Goal: Information Seeking & Learning: Learn about a topic

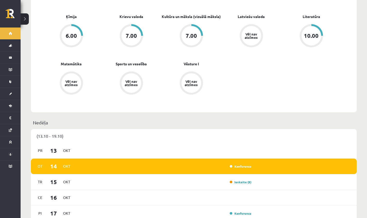
scroll to position [260, 0]
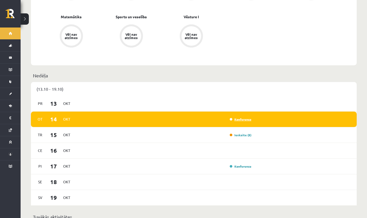
click at [144, 117] on link "Konference" at bounding box center [240, 119] width 22 height 4
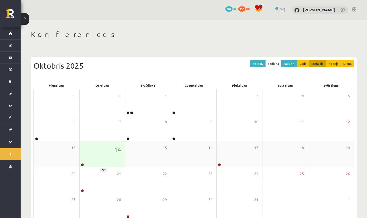
click at [86, 159] on div "14" at bounding box center [102, 154] width 46 height 26
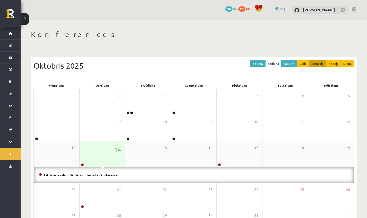
click at [87, 159] on div "14" at bounding box center [102, 154] width 46 height 26
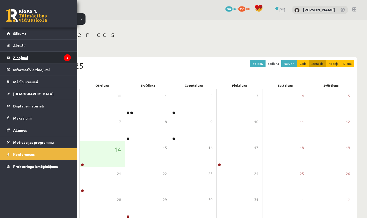
click at [24, 59] on legend "Ziņojumi 2" at bounding box center [42, 58] width 58 height 12
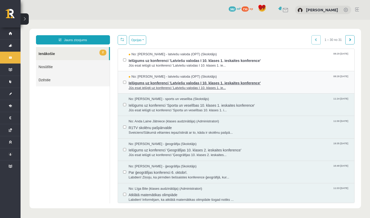
click at [149, 79] on span "Ielūgums uz konferenci 'Latviešu valodas I 10. klases 1. ieskaites konference'" at bounding box center [239, 82] width 221 height 6
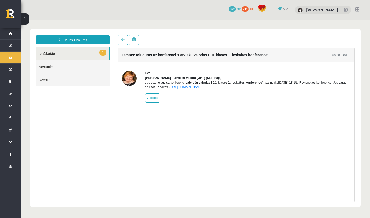
click at [79, 51] on link "1 Ienākošie" at bounding box center [72, 53] width 73 height 13
click at [43, 52] on link "1 Ienākošie" at bounding box center [72, 53] width 73 height 13
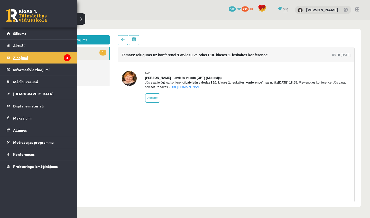
click at [8, 57] on link "Ziņojumi 2" at bounding box center [39, 58] width 64 height 12
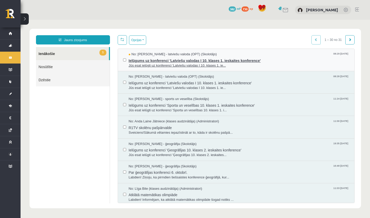
click at [169, 55] on span "No: Laila Jirgensone - latviešu valoda (OPT) (Skolotājs)" at bounding box center [173, 54] width 88 height 5
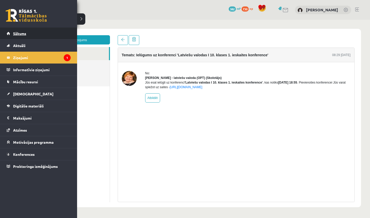
click at [26, 36] on link "Sākums" at bounding box center [39, 34] width 64 height 12
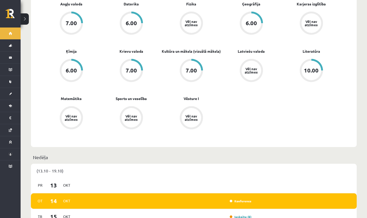
scroll to position [225, 0]
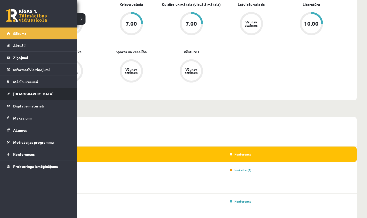
click at [48, 97] on link "[DEMOGRAPHIC_DATA]" at bounding box center [39, 94] width 64 height 12
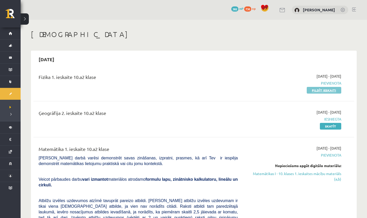
click at [324, 91] on link "Pildīt ieskaiti" at bounding box center [323, 90] width 34 height 7
click at [329, 92] on link "Pildīt ieskaiti" at bounding box center [323, 90] width 34 height 7
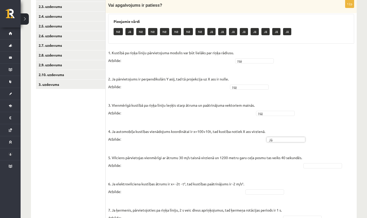
scroll to position [125, 0]
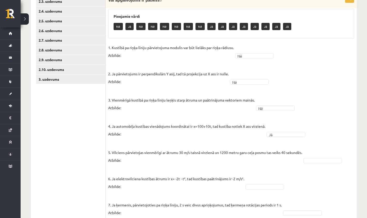
click at [312, 158] on fieldset "1. Kustībā pa riņķa līniju pārvietojuma modulis var būt lielāks par riņķa rādiu…" at bounding box center [231, 205] width 246 height 323
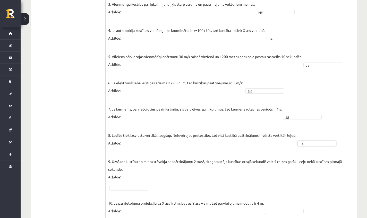
scroll to position [224, 0]
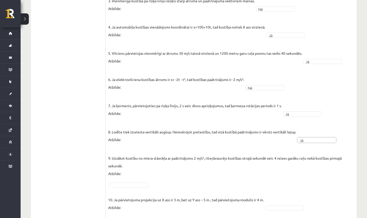
drag, startPoint x: 136, startPoint y: 188, endPoint x: 135, endPoint y: 184, distance: 4.5
click at [136, 188] on fieldset "1. Kustībā pa riņķa līniju pārvietojuma modulis var būt lielāks par riņķa rādiu…" at bounding box center [231, 105] width 246 height 323
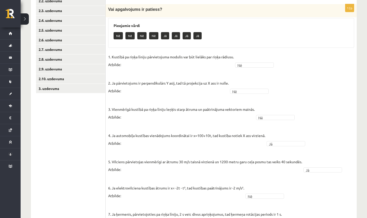
scroll to position [0, 0]
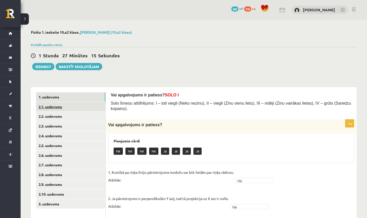
click at [74, 105] on link "2.1. uzdevums" at bounding box center [70, 107] width 69 height 10
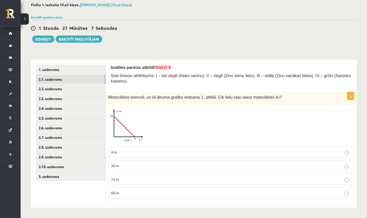
scroll to position [28, 0]
click at [115, 165] on span "30 m" at bounding box center [115, 165] width 8 height 5
click at [59, 88] on link "2.2. uzdevums" at bounding box center [70, 89] width 69 height 10
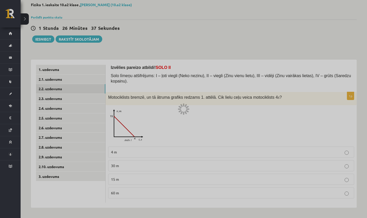
scroll to position [4, 0]
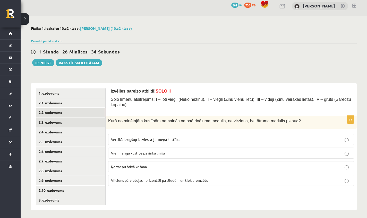
click at [61, 120] on link "2.3. uzdevums" at bounding box center [70, 123] width 69 height 10
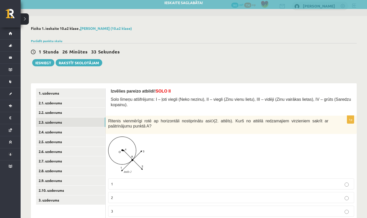
scroll to position [37, 0]
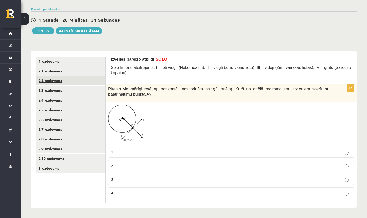
click at [55, 78] on link "2.2. uzdevums" at bounding box center [70, 81] width 69 height 10
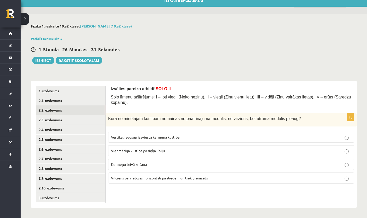
scroll to position [4, 0]
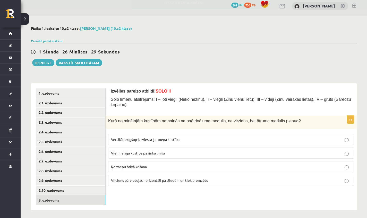
click at [46, 195] on link "3. uzdevums" at bounding box center [70, 200] width 69 height 10
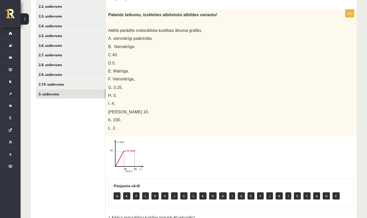
scroll to position [109, 0]
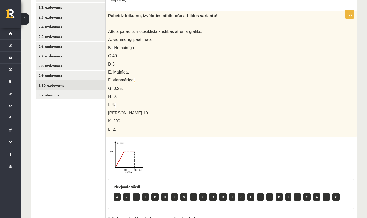
click at [40, 81] on link "2.10. uzdevums" at bounding box center [70, 86] width 69 height 10
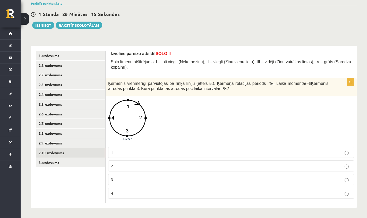
scroll to position [42, 0]
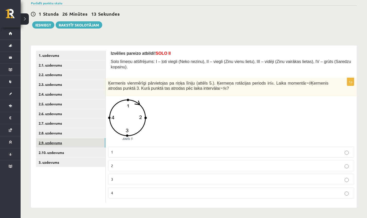
click at [67, 141] on link "2.9. uzdevums" at bounding box center [70, 143] width 69 height 10
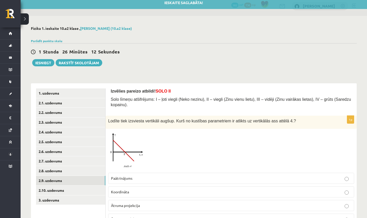
scroll to position [31, 0]
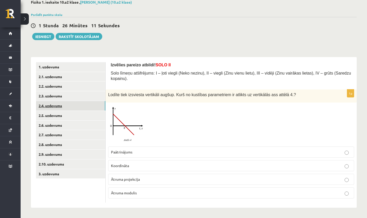
click at [57, 101] on link "2.4. uzdevums" at bounding box center [70, 106] width 69 height 10
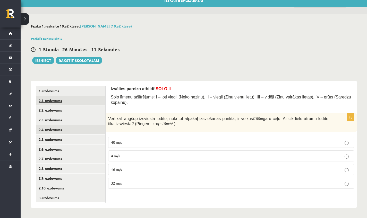
scroll to position [4, 0]
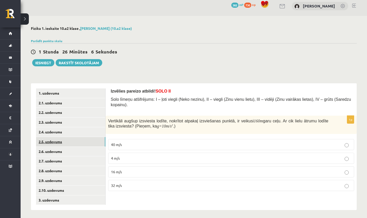
click at [101, 140] on link "2.5. uzdevums" at bounding box center [70, 142] width 69 height 10
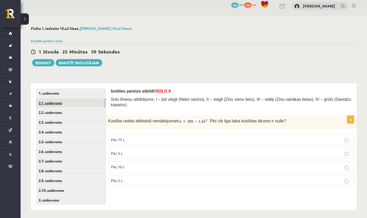
click at [70, 103] on link "2.1. uzdevums" at bounding box center [70, 103] width 69 height 10
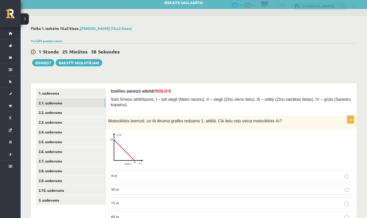
scroll to position [28, 0]
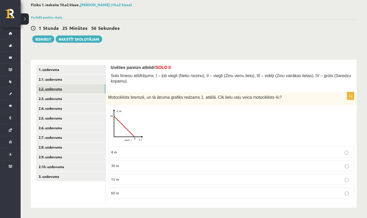
click at [51, 89] on link "2.2. uzdevums" at bounding box center [70, 89] width 69 height 10
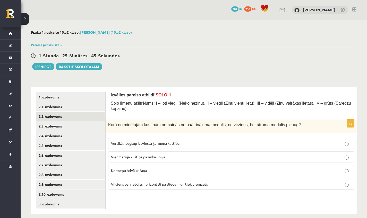
scroll to position [4, 0]
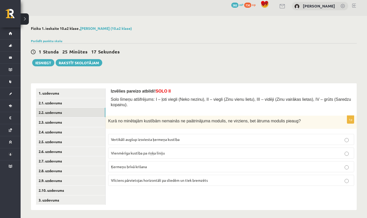
click at [138, 166] on span "Ķermeņu brīvā krišana" at bounding box center [129, 166] width 36 height 5
click at [76, 122] on link "2.3. uzdevums" at bounding box center [70, 123] width 69 height 10
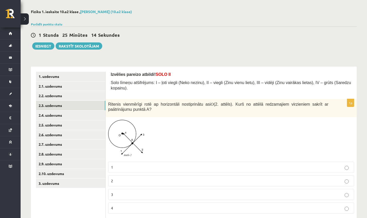
scroll to position [37, 0]
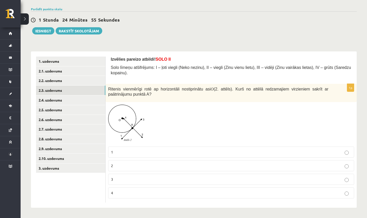
click at [116, 186] on fieldset "1 2 3 4" at bounding box center [231, 172] width 246 height 56
drag, startPoint x: 116, startPoint y: 186, endPoint x: 135, endPoint y: 195, distance: 20.7
click at [116, 186] on fieldset "1 2 3 4" at bounding box center [231, 172] width 246 height 56
click at [136, 197] on label "4" at bounding box center [231, 193] width 246 height 11
click at [72, 99] on link "2.4. uzdevums" at bounding box center [70, 100] width 69 height 10
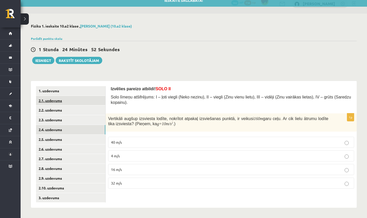
scroll to position [4, 0]
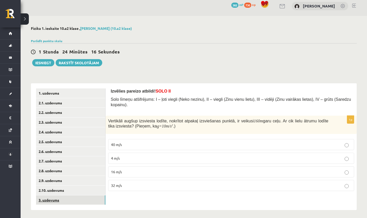
click at [85, 197] on link "3. uzdevums" at bounding box center [70, 200] width 69 height 10
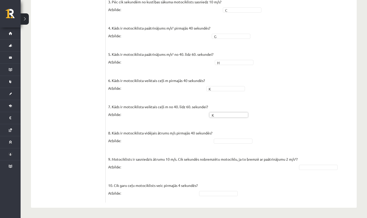
scroll to position [379, 0]
click at [316, 164] on fieldset "1. Kāda ir motociklista kustības pirmajās 40 sekundēs? Atbilde: A * 2. Kāda ir …" at bounding box center [231, 72] width 246 height 255
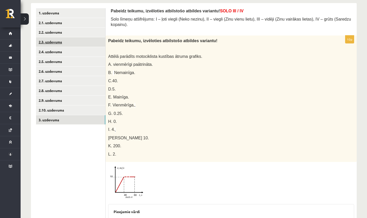
scroll to position [35, 0]
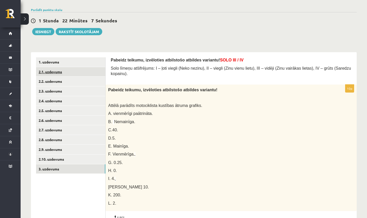
click at [81, 73] on link "2.1. uzdevums" at bounding box center [70, 72] width 69 height 10
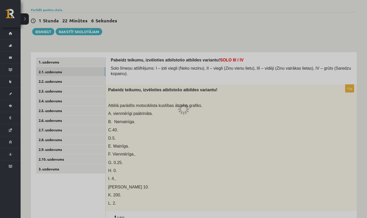
scroll to position [28, 0]
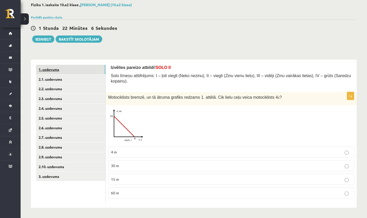
click at [56, 69] on link "1. uzdevums" at bounding box center [70, 70] width 69 height 10
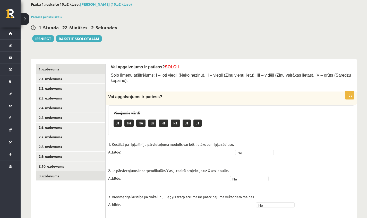
click at [68, 171] on link "3. uzdevums" at bounding box center [70, 176] width 69 height 10
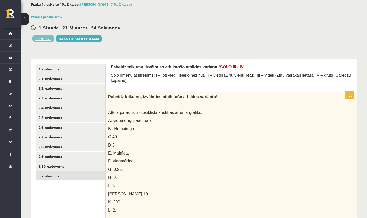
click at [49, 38] on button "Iesniegt" at bounding box center [43, 38] width 22 height 7
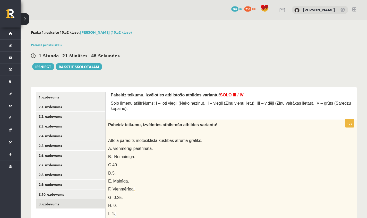
click at [38, 42] on div "Parādīt punktu skalu Atzīme No Līdz 1 0 6 2 7 9 3 10 12 4 13 15 5 16 19 6 20 22…" at bounding box center [193, 44] width 325 height 5
click at [41, 46] on link "Parādīt punktu skalu" at bounding box center [46, 45] width 31 height 4
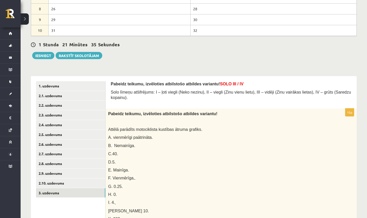
scroll to position [178, 0]
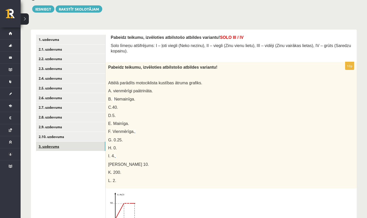
click at [71, 143] on link "3. uzdevums" at bounding box center [70, 147] width 69 height 10
click at [56, 37] on link "1. uzdevums" at bounding box center [70, 40] width 69 height 10
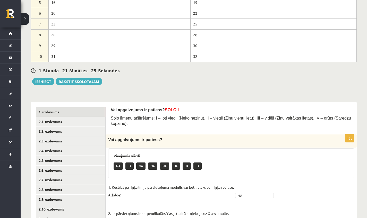
scroll to position [114, 0]
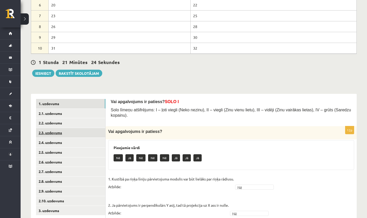
click at [63, 129] on link "2.3. uzdevums" at bounding box center [70, 133] width 69 height 10
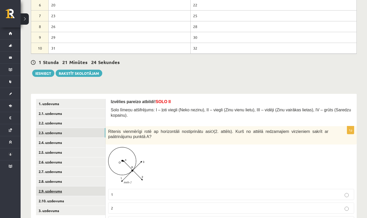
scroll to position [157, 0]
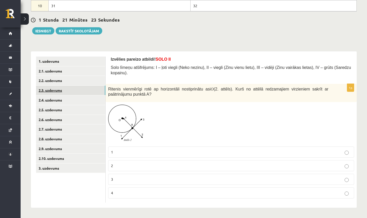
click at [51, 89] on link "2.3. uzdevums" at bounding box center [70, 91] width 69 height 10
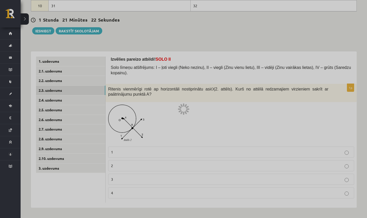
click at [51, 100] on div at bounding box center [183, 109] width 367 height 218
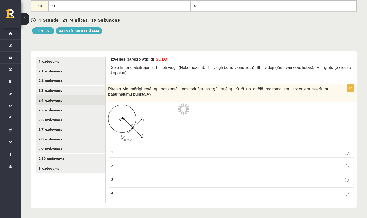
click at [51, 100] on link "2.4. uzdevums" at bounding box center [70, 100] width 69 height 10
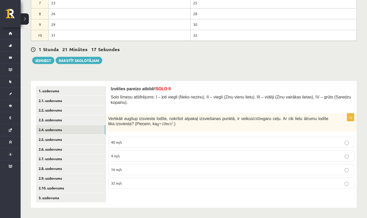
scroll to position [124, 0]
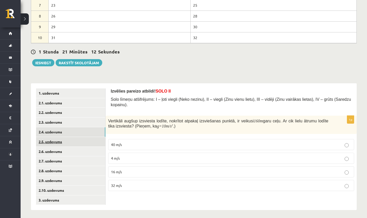
click at [90, 143] on link "2.5. uzdevums" at bounding box center [70, 142] width 69 height 10
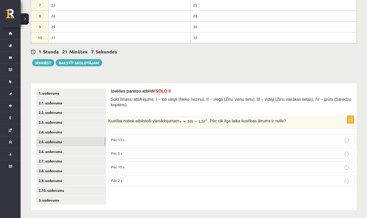
click at [124, 140] on span "Pēc 15 s" at bounding box center [117, 139] width 13 height 5
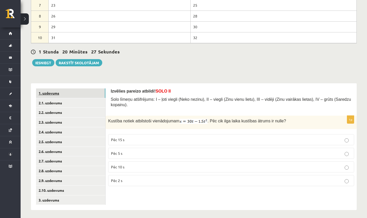
click at [68, 91] on link "1. uzdevums" at bounding box center [70, 93] width 69 height 10
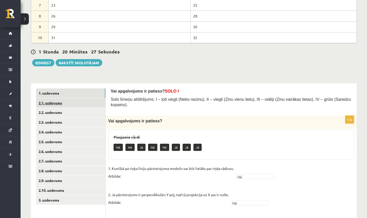
click at [59, 105] on link "2.1. uzdevums" at bounding box center [70, 103] width 69 height 10
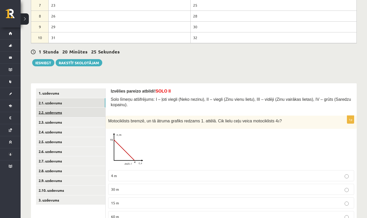
click at [59, 115] on link "2.2. uzdevums" at bounding box center [70, 113] width 69 height 10
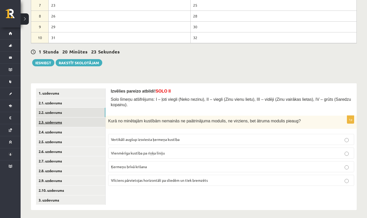
click at [55, 121] on link "2.3. uzdevums" at bounding box center [70, 123] width 69 height 10
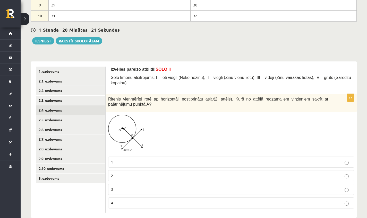
click at [67, 108] on link "2.4. uzdevums" at bounding box center [70, 110] width 69 height 10
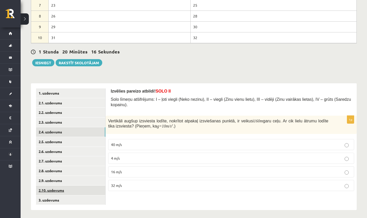
click at [76, 191] on link "2.10. uzdevums" at bounding box center [70, 191] width 69 height 10
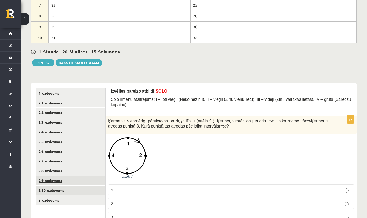
click at [74, 183] on link "2.9. uzdevums" at bounding box center [70, 181] width 69 height 10
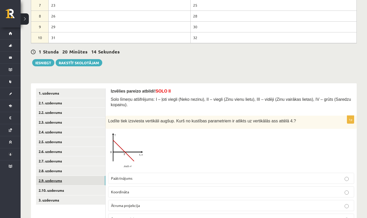
click at [74, 176] on link "2.9. uzdevums" at bounding box center [70, 181] width 69 height 10
click at [73, 172] on link "2.8. uzdevums" at bounding box center [70, 171] width 69 height 10
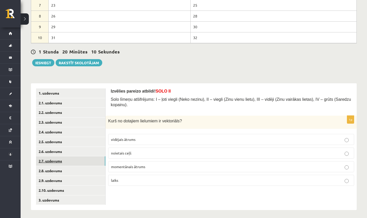
click at [58, 160] on link "2.7. uzdevums" at bounding box center [70, 161] width 69 height 10
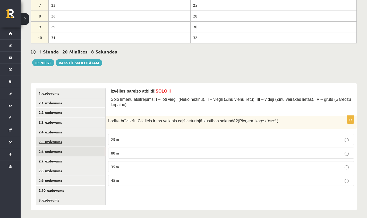
drag, startPoint x: 64, startPoint y: 154, endPoint x: 64, endPoint y: 145, distance: 9.3
click at [64, 154] on link "2.6. uzdevums" at bounding box center [70, 152] width 69 height 10
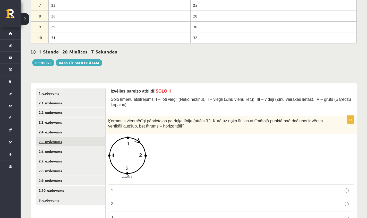
click at [64, 140] on link "2.5. uzdevums" at bounding box center [70, 142] width 69 height 10
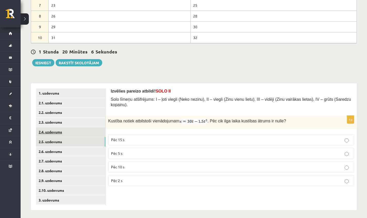
click at [62, 132] on link "2.4. uzdevums" at bounding box center [70, 132] width 69 height 10
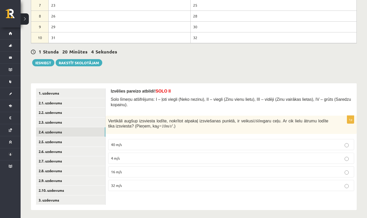
click at [119, 184] on span "32 m/s" at bounding box center [116, 185] width 11 height 5
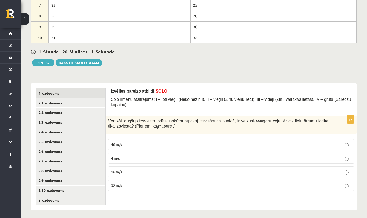
click at [57, 93] on link "1. uzdevums" at bounding box center [70, 93] width 69 height 10
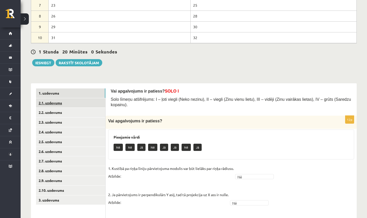
click at [51, 104] on link "2.1. uzdevums" at bounding box center [70, 103] width 69 height 10
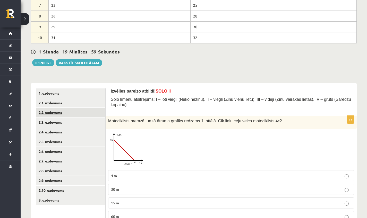
click at [52, 111] on link "2.2. uzdevums" at bounding box center [70, 113] width 69 height 10
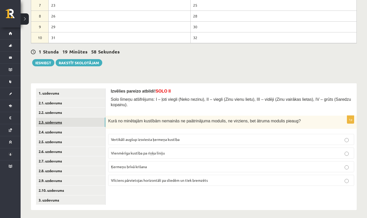
click at [52, 124] on link "2.3. uzdevums" at bounding box center [70, 123] width 69 height 10
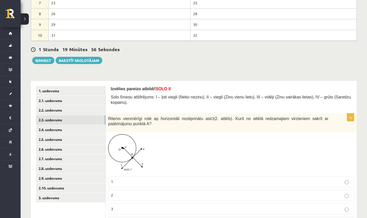
scroll to position [157, 0]
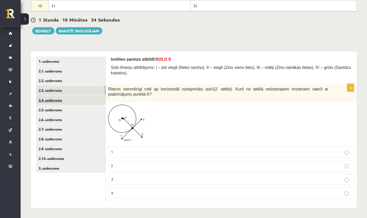
click at [82, 100] on link "2.4. uzdevums" at bounding box center [70, 100] width 69 height 10
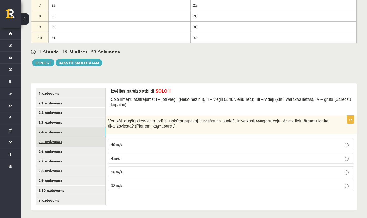
click at [67, 140] on link "2.5. uzdevums" at bounding box center [70, 142] width 69 height 10
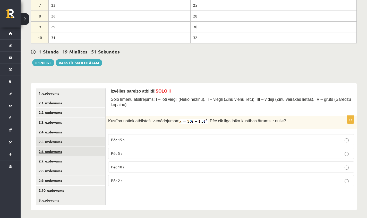
click at [71, 154] on link "2.6. uzdevums" at bounding box center [70, 152] width 69 height 10
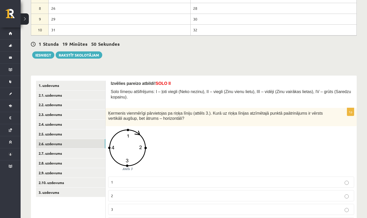
scroll to position [163, 0]
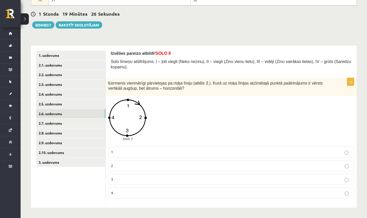
click at [114, 182] on label "3" at bounding box center [231, 179] width 246 height 11
click at [92, 124] on link "2.7. uzdevums" at bounding box center [70, 124] width 69 height 10
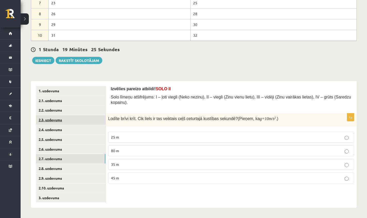
scroll to position [124, 0]
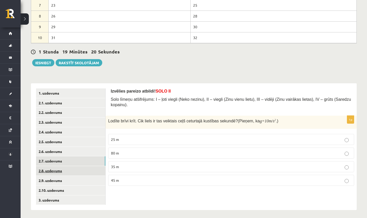
click at [63, 167] on link "2.8. uzdevums" at bounding box center [70, 171] width 69 height 10
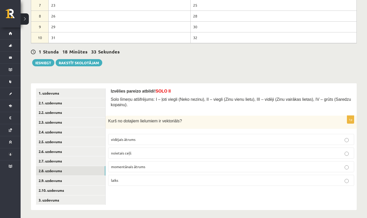
click at [140, 168] on span "momentānais ātrums" at bounding box center [128, 166] width 34 height 5
click at [59, 181] on link "2.9. uzdevums" at bounding box center [70, 181] width 69 height 10
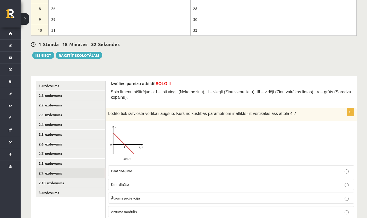
scroll to position [151, 0]
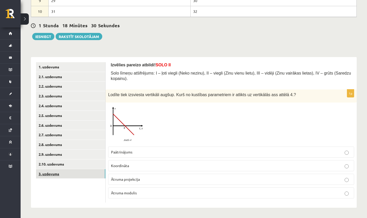
click at [66, 169] on link "3. uzdevums" at bounding box center [70, 174] width 69 height 10
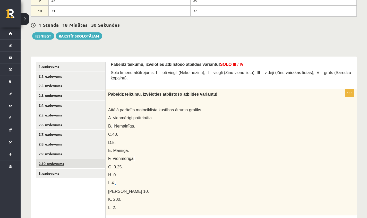
click at [66, 162] on link "2.10. uzdevums" at bounding box center [70, 164] width 69 height 10
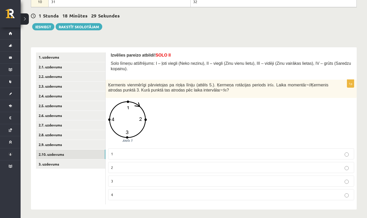
scroll to position [163, 0]
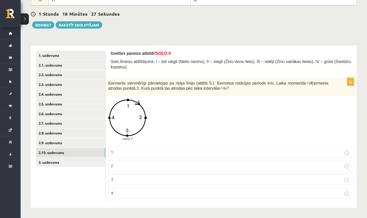
click at [123, 177] on p "3" at bounding box center [231, 179] width 240 height 5
click at [77, 140] on link "2.9. uzdevums" at bounding box center [70, 143] width 69 height 10
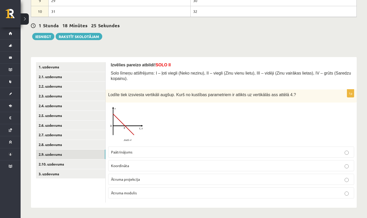
scroll to position [151, 0]
click at [122, 153] on span "Paātrinājums" at bounding box center [121, 152] width 21 height 5
click at [80, 142] on link "2.8. uzdevums" at bounding box center [70, 145] width 69 height 10
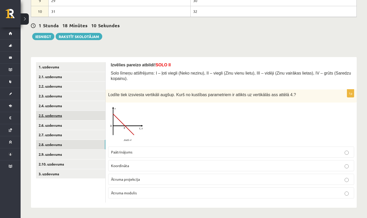
scroll to position [124, 0]
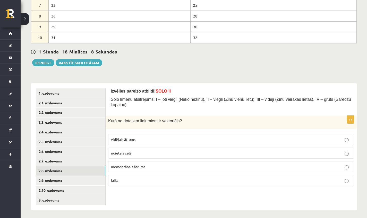
click at [51, 155] on ul "1. uzdevums 2.1. uzdevums 2.2. uzdevums 2.3. uzdevums 2.4. uzdevums 2.5. uzdevu…" at bounding box center [70, 146] width 69 height 117
click at [60, 162] on link "2.7. uzdevums" at bounding box center [70, 161] width 69 height 10
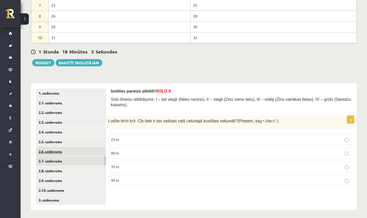
click at [85, 151] on link "2.6. uzdevums" at bounding box center [70, 152] width 69 height 10
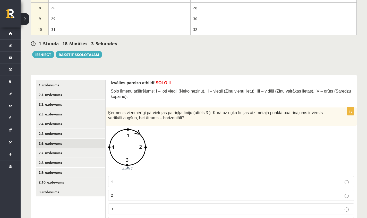
scroll to position [141, 0]
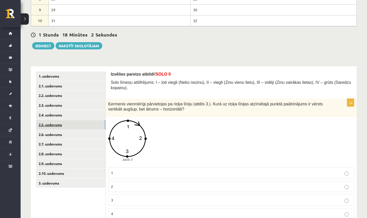
click at [100, 127] on link "2.5. uzdevums" at bounding box center [70, 125] width 69 height 10
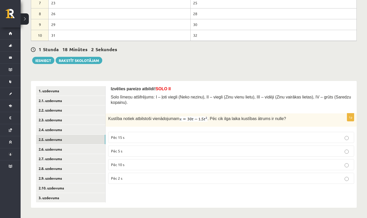
scroll to position [124, 0]
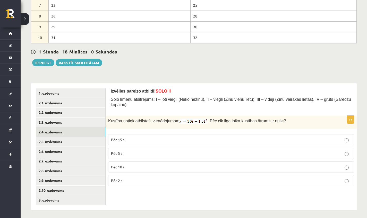
click at [52, 130] on link "2.4. uzdevums" at bounding box center [70, 132] width 69 height 10
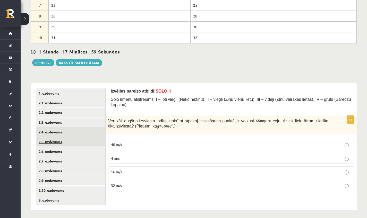
click at [44, 142] on link "2.5. uzdevums" at bounding box center [70, 142] width 69 height 10
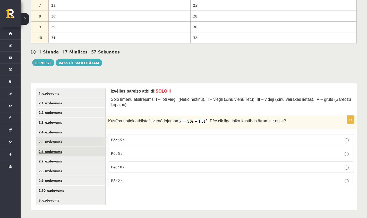
click at [52, 149] on link "2.6. uzdevums" at bounding box center [70, 152] width 69 height 10
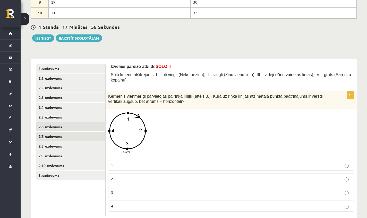
scroll to position [150, 0]
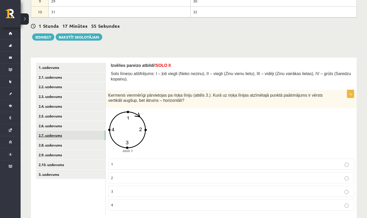
click at [57, 136] on link "2.7. uzdevums" at bounding box center [70, 136] width 69 height 10
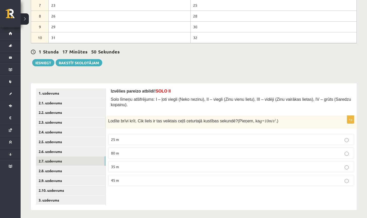
drag, startPoint x: 126, startPoint y: 181, endPoint x: 125, endPoint y: 178, distance: 3.1
click at [126, 181] on p "45 m" at bounding box center [231, 180] width 240 height 5
click at [134, 137] on label "25 m" at bounding box center [231, 139] width 246 height 11
click at [61, 170] on link "2.8. uzdevums" at bounding box center [70, 171] width 69 height 10
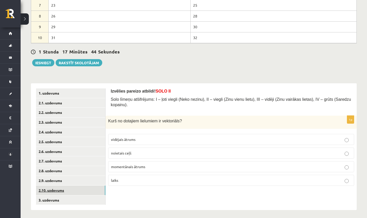
click at [56, 187] on link "2.10. uzdevums" at bounding box center [70, 191] width 69 height 10
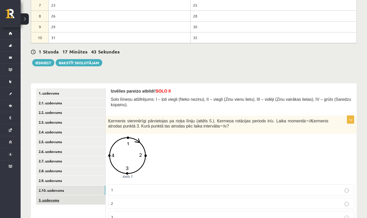
click at [65, 200] on link "3. uzdevums" at bounding box center [70, 200] width 69 height 10
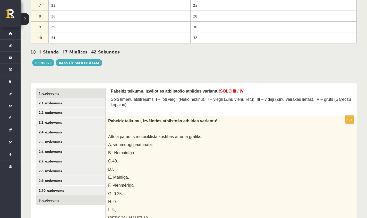
click at [70, 93] on link "1. uzdevums" at bounding box center [70, 93] width 69 height 10
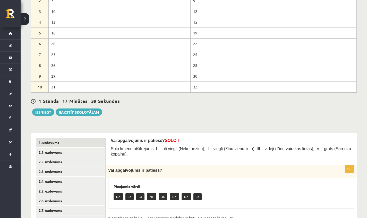
scroll to position [155, 0]
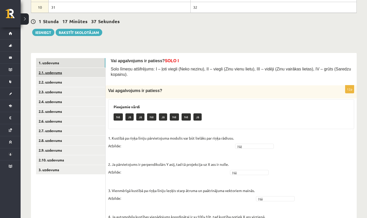
click at [88, 74] on link "2.1. uzdevums" at bounding box center [70, 73] width 69 height 10
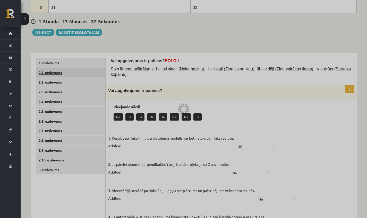
scroll to position [148, 0]
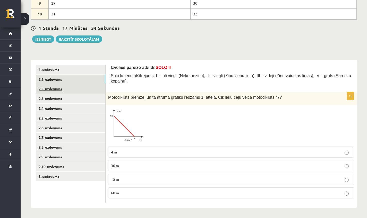
click at [63, 87] on link "2.2. uzdevums" at bounding box center [70, 89] width 69 height 10
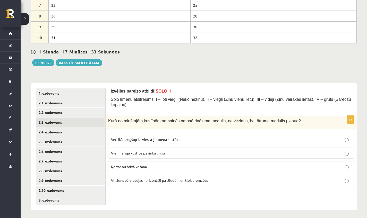
click at [66, 122] on link "2.3. uzdevums" at bounding box center [70, 123] width 69 height 10
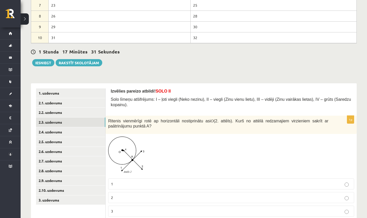
scroll to position [157, 0]
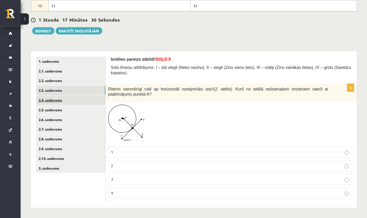
click at [75, 97] on link "2.4. uzdevums" at bounding box center [70, 100] width 69 height 10
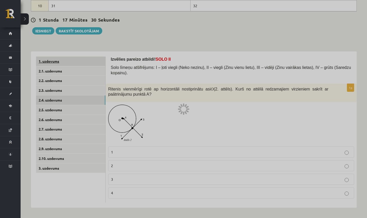
scroll to position [124, 0]
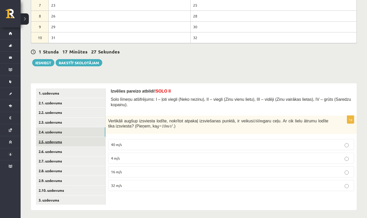
click at [64, 139] on link "2.5. uzdevums" at bounding box center [70, 142] width 69 height 10
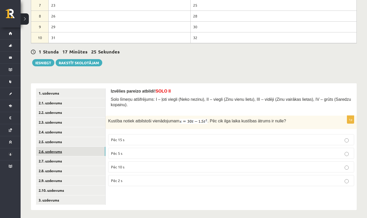
click at [54, 154] on link "2.6. uzdevums" at bounding box center [70, 152] width 69 height 10
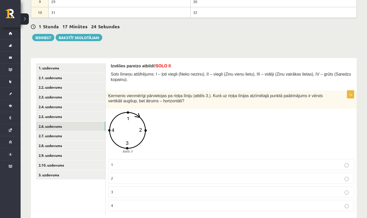
scroll to position [163, 0]
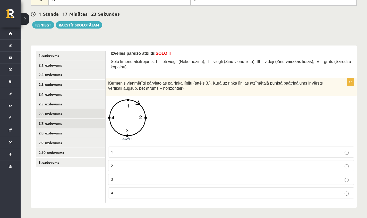
click at [66, 124] on link "2.7. uzdevums" at bounding box center [70, 124] width 69 height 10
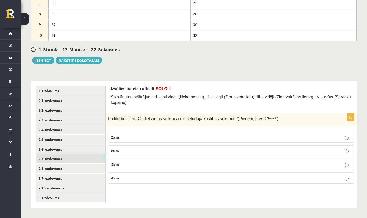
scroll to position [124, 0]
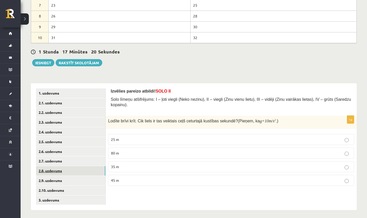
click at [90, 170] on link "2.8. uzdevums" at bounding box center [70, 171] width 69 height 10
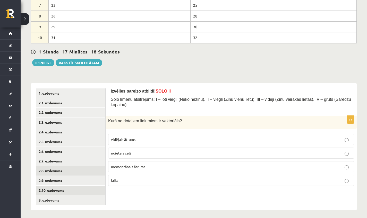
click at [52, 186] on link "2.10. uzdevums" at bounding box center [70, 191] width 69 height 10
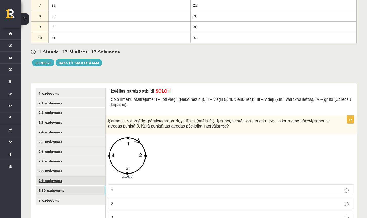
click at [60, 179] on link "2.9. uzdevums" at bounding box center [70, 181] width 69 height 10
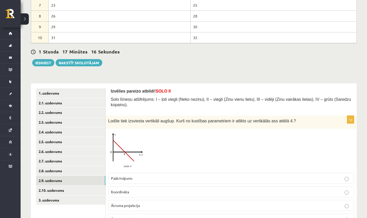
scroll to position [151, 0]
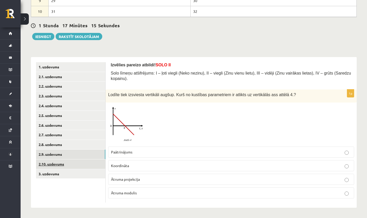
click at [65, 162] on link "2.10. uzdevums" at bounding box center [70, 164] width 69 height 10
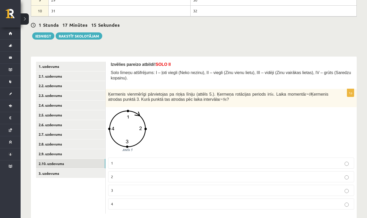
scroll to position [163, 0]
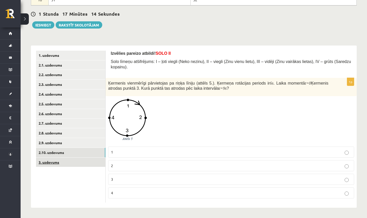
click at [58, 158] on link "3. uzdevums" at bounding box center [70, 163] width 69 height 10
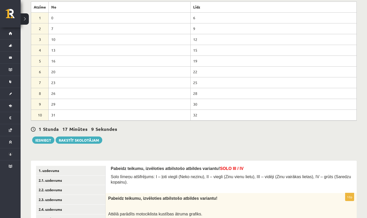
scroll to position [88, 0]
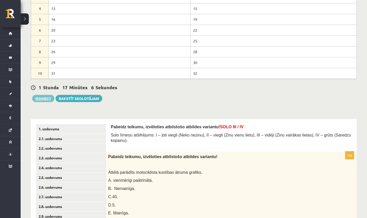
click at [41, 98] on button "Iesniegt" at bounding box center [43, 98] width 22 height 7
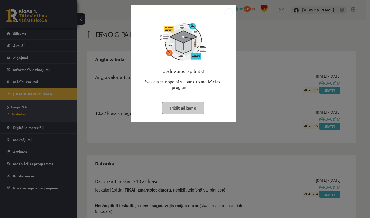
click at [184, 111] on button "Pildīt nākamo" at bounding box center [183, 108] width 42 height 12
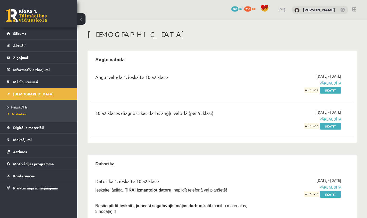
click at [28, 106] on link "Neizpildītās" at bounding box center [40, 107] width 64 height 5
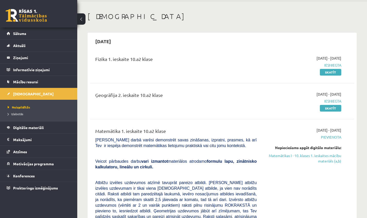
scroll to position [25, 0]
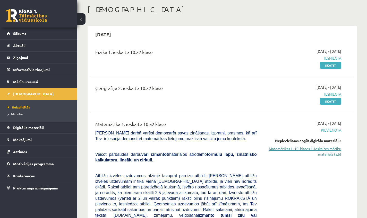
click at [304, 148] on link "Matemātikas I - 10. klases 1. ieskaites mācību materiāls (a,b)" at bounding box center [302, 151] width 77 height 11
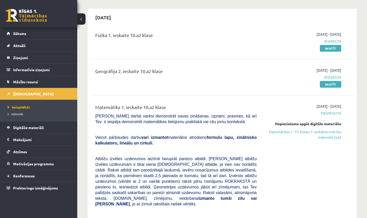
scroll to position [66, 0]
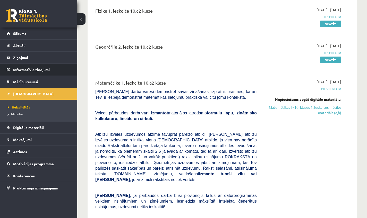
click at [22, 76] on li "Informatīvie ziņojumi 0" at bounding box center [38, 70] width 77 height 12
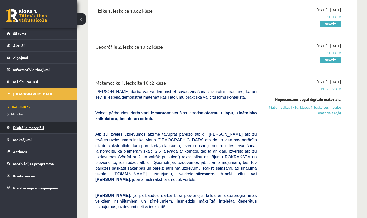
click at [29, 128] on span "Digitālie materiāli" at bounding box center [28, 127] width 31 height 5
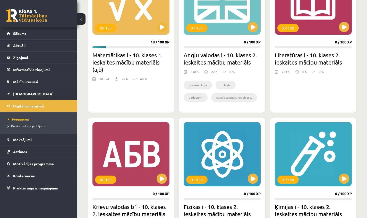
scroll to position [180, 0]
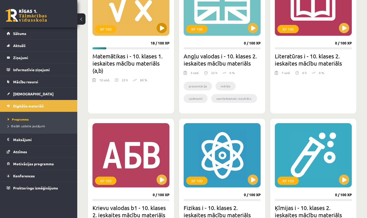
click at [157, 30] on button at bounding box center [161, 28] width 10 height 10
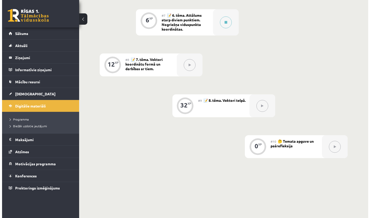
scroll to position [379, 0]
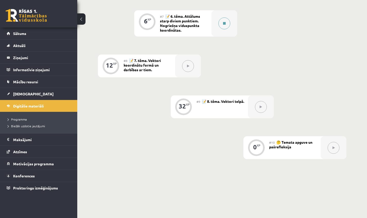
click at [229, 24] on button at bounding box center [224, 23] width 12 height 12
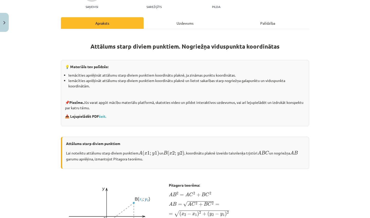
click at [184, 23] on div "Uzdevums" at bounding box center [185, 23] width 83 height 12
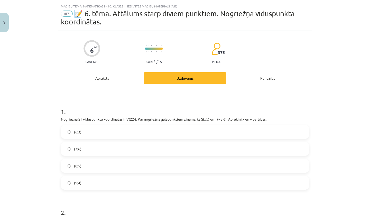
scroll to position [13, 0]
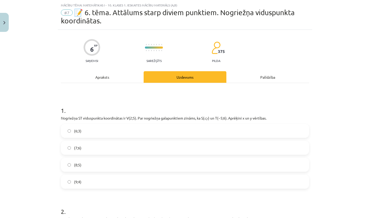
click at [87, 182] on label "(9;4)" at bounding box center [184, 181] width 247 height 13
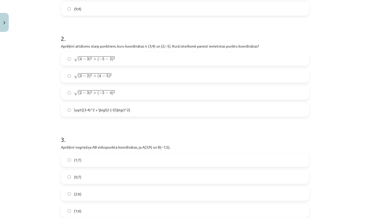
scroll to position [185, 0]
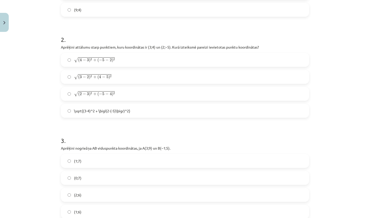
click at [105, 95] on span "−" at bounding box center [106, 94] width 3 height 3
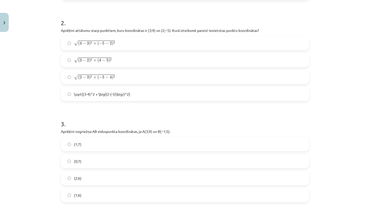
drag, startPoint x: 163, startPoint y: 115, endPoint x: 164, endPoint y: 111, distance: 4.1
click at [163, 115] on h1 "3 ." at bounding box center [185, 119] width 248 height 16
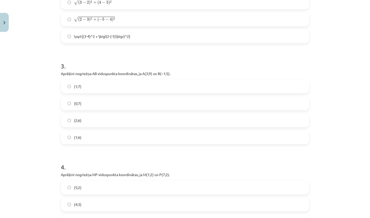
scroll to position [260, 0]
click at [148, 84] on label "(1;7)" at bounding box center [184, 85] width 247 height 13
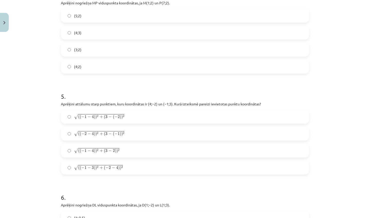
scroll to position [432, 0]
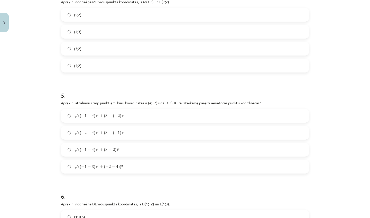
click at [99, 65] on label "(4;2)" at bounding box center [184, 65] width 247 height 13
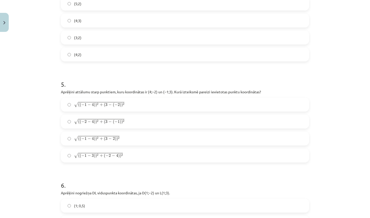
scroll to position [453, 0]
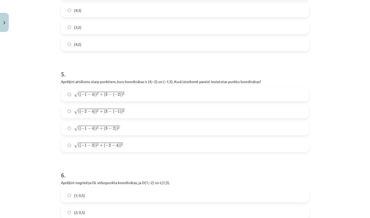
click at [121, 97] on span ")" at bounding box center [122, 94] width 2 height 5
click at [163, 103] on div "√ ( ( − 1 − 4 ) ) 2 + ( 3 − ( − 2 ) ) 2 ( ( − 1 − 4 ) ) 2 + ( 3 − ( − 2 ) ) 2 √…" at bounding box center [185, 119] width 248 height 65
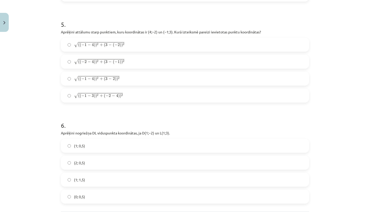
scroll to position [504, 0]
click at [115, 144] on label "(1; 0,5)" at bounding box center [184, 144] width 247 height 13
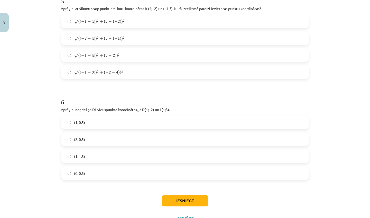
scroll to position [528, 0]
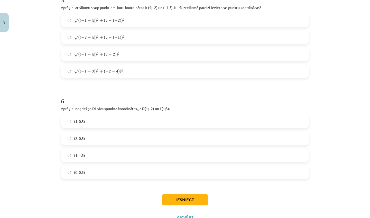
click at [197, 198] on button "Iesniegt" at bounding box center [185, 199] width 47 height 11
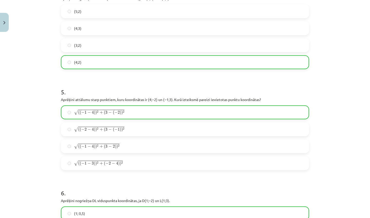
scroll to position [565, 0]
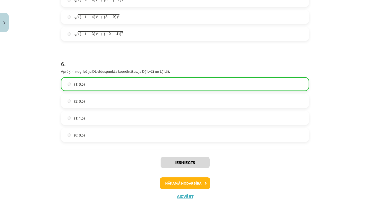
click at [182, 183] on button "Nākamā nodarbība" at bounding box center [185, 183] width 50 height 12
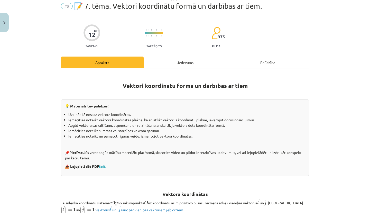
click at [187, 60] on div "Uzdevums" at bounding box center [185, 63] width 83 height 12
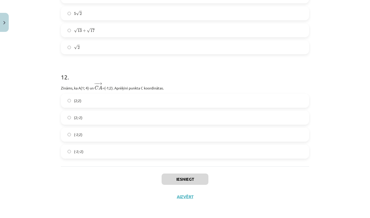
scroll to position [1520, 0]
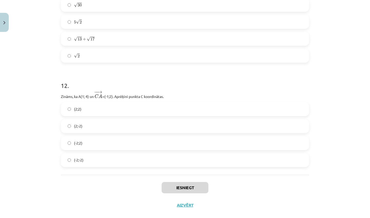
click at [126, 22] on label "5 √ 2 5 2" at bounding box center [184, 21] width 247 height 13
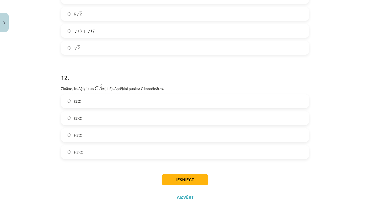
scroll to position [1529, 0]
click at [133, 99] on label "(2;2)" at bounding box center [184, 100] width 247 height 13
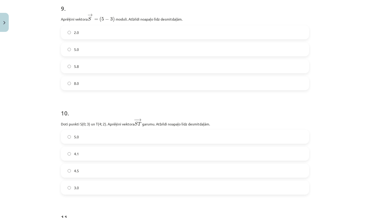
scroll to position [1305, 0]
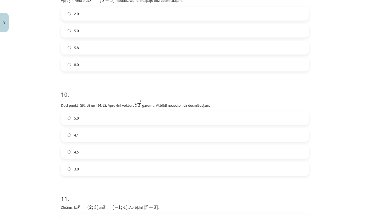
click at [109, 137] on label "4.1" at bounding box center [184, 135] width 247 height 13
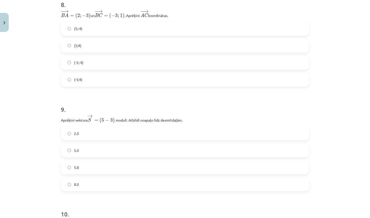
scroll to position [1171, 0]
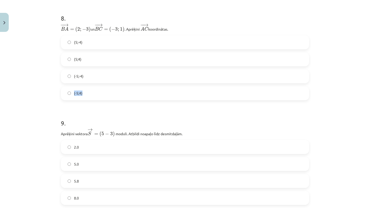
click at [87, 91] on label "(-5;4)" at bounding box center [184, 93] width 247 height 13
click at [113, 114] on h1 "9 ." at bounding box center [185, 118] width 248 height 16
click at [84, 179] on label "5.8" at bounding box center [184, 180] width 247 height 13
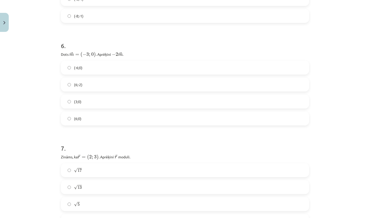
scroll to position [969, 0]
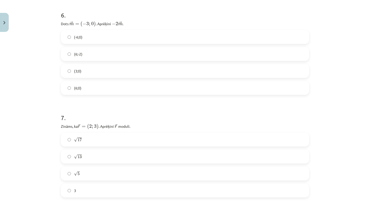
click at [86, 155] on label "√ 13 13" at bounding box center [184, 156] width 247 height 13
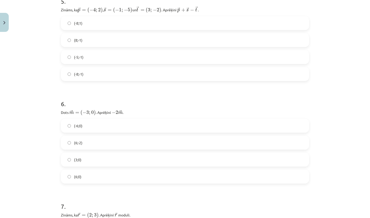
scroll to position [873, 0]
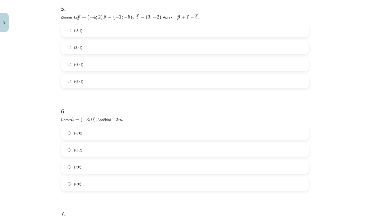
click at [80, 81] on span "(-8;-1)" at bounding box center [79, 81] width 10 height 5
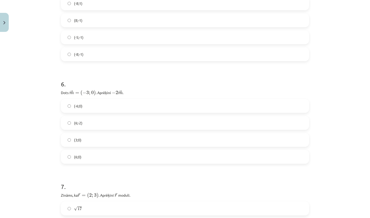
scroll to position [901, 0]
click at [80, 158] on label "(6;0)" at bounding box center [184, 155] width 247 height 13
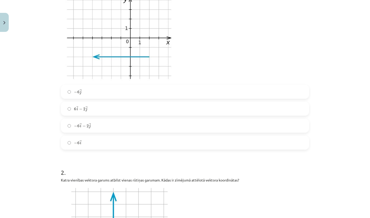
scroll to position [47, 0]
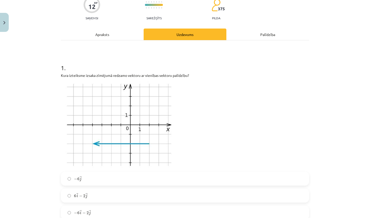
click at [93, 38] on div "Apraksts" at bounding box center [102, 35] width 83 height 12
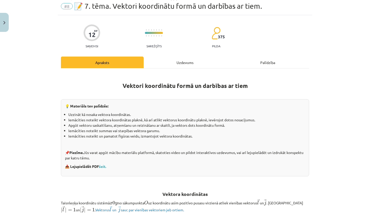
scroll to position [0, 0]
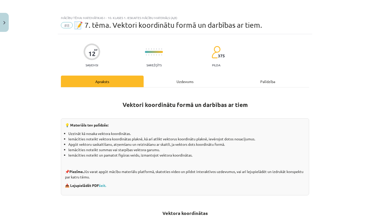
click at [198, 84] on div "Uzdevums" at bounding box center [185, 82] width 83 height 12
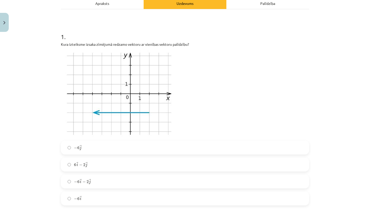
scroll to position [79, 0]
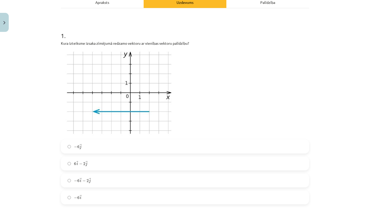
click at [115, 180] on label "− 6 → i − 2 → j − 6 i → − 2 j →" at bounding box center [184, 180] width 247 height 13
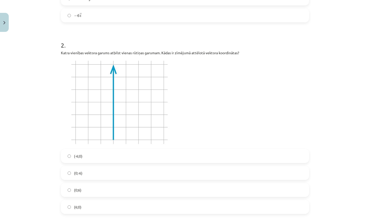
scroll to position [268, 0]
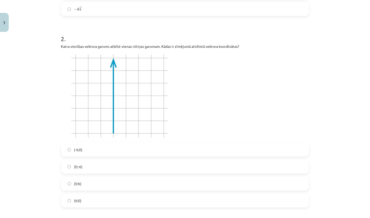
click at [93, 170] on label "(0;-6)" at bounding box center [184, 166] width 247 height 13
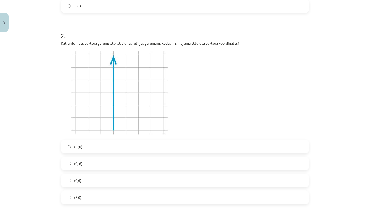
scroll to position [272, 0]
click at [92, 180] on label "(0;6)" at bounding box center [184, 179] width 247 height 13
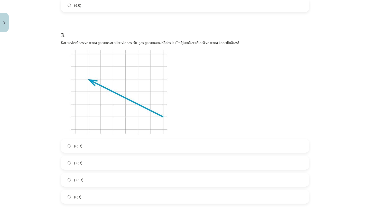
scroll to position [474, 0]
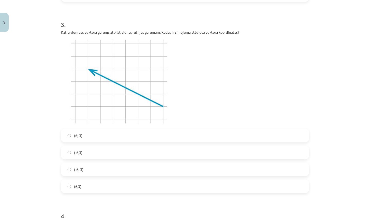
click at [108, 170] on label "(-6:-3)" at bounding box center [184, 169] width 247 height 13
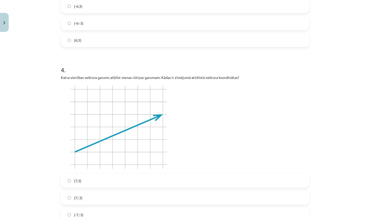
scroll to position [720, 0]
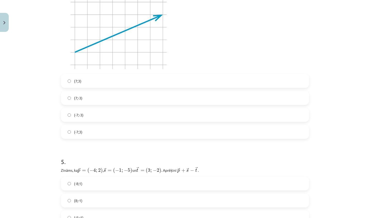
click at [88, 134] on label "(-7;3)" at bounding box center [184, 132] width 247 height 13
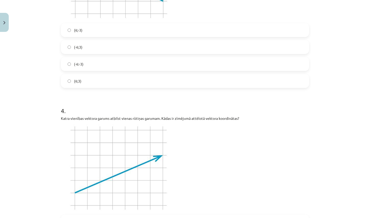
scroll to position [532, 0]
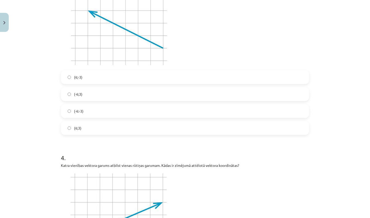
click at [85, 82] on label "(6;-3)" at bounding box center [184, 77] width 247 height 13
click at [83, 96] on label "(-6;3)" at bounding box center [184, 94] width 247 height 13
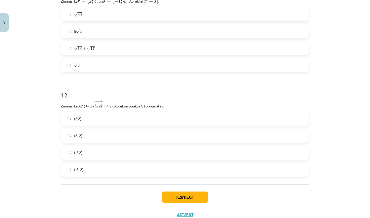
scroll to position [1529, 0]
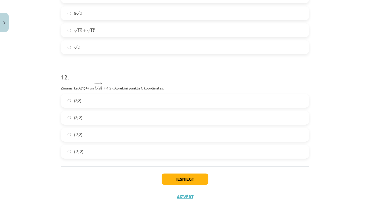
click at [183, 181] on button "Iesniegt" at bounding box center [185, 179] width 47 height 11
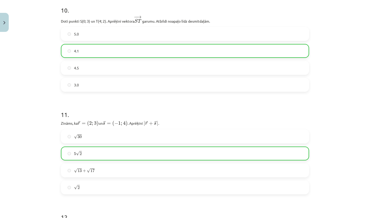
scroll to position [1545, 0]
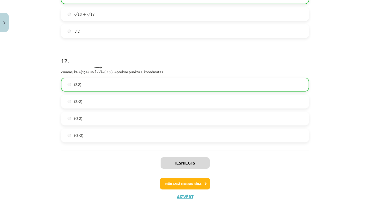
click at [194, 190] on div "Iesniegts Nākamā nodarbība Aizvērt" at bounding box center [185, 176] width 248 height 52
click at [195, 187] on button "Nākamā nodarbība" at bounding box center [185, 184] width 50 height 12
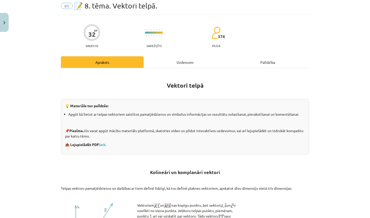
scroll to position [31, 0]
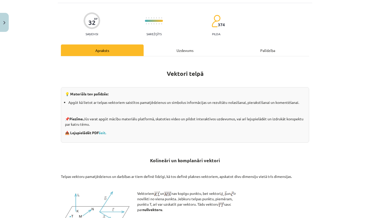
click at [179, 51] on div "Uzdevums" at bounding box center [185, 51] width 83 height 12
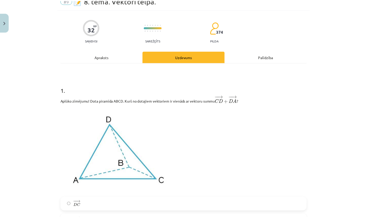
scroll to position [0, 0]
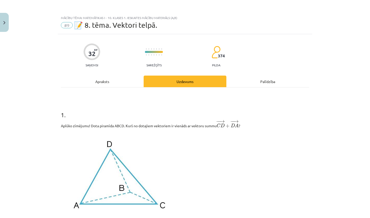
click at [0, 22] on button "Close" at bounding box center [4, 22] width 9 height 19
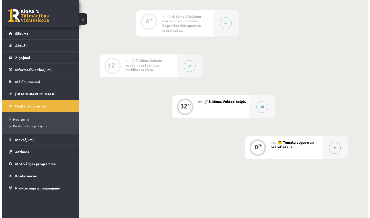
scroll to position [380, 0]
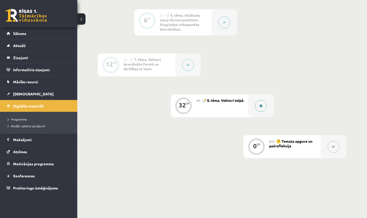
click at [260, 103] on button at bounding box center [261, 106] width 12 height 12
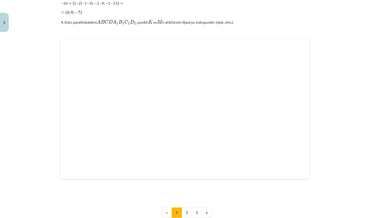
scroll to position [664, 0]
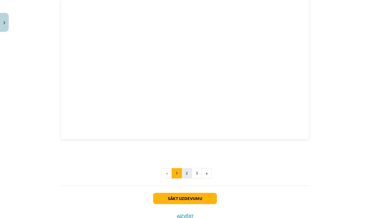
click at [182, 170] on button "2" at bounding box center [187, 173] width 10 height 10
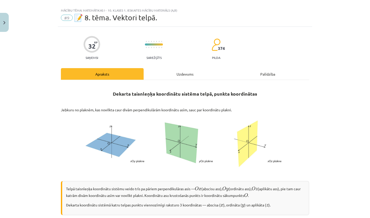
scroll to position [0, 0]
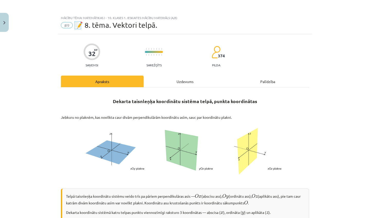
click at [179, 82] on div "Uzdevums" at bounding box center [185, 82] width 83 height 12
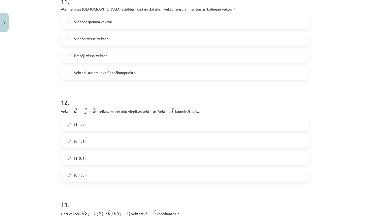
scroll to position [1713, 0]
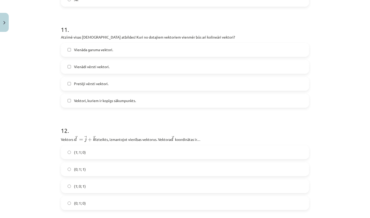
click at [111, 68] on label "Vienādi vērsti vektori." at bounding box center [184, 66] width 247 height 13
click at [92, 86] on span "Pretēji vērsti vektori." at bounding box center [91, 83] width 34 height 5
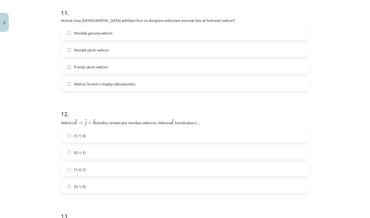
scroll to position [1730, 0]
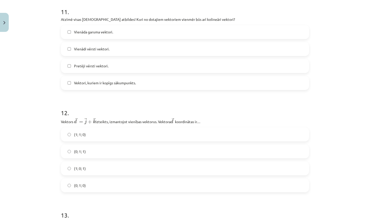
click at [79, 150] on span "(0; 1; 1)" at bounding box center [80, 151] width 12 height 5
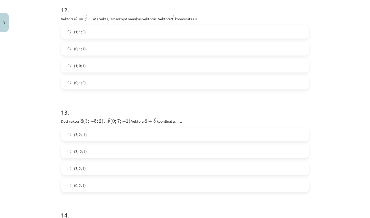
scroll to position [1834, 0]
click at [99, 170] on label "(3; 2; 1)" at bounding box center [184, 167] width 247 height 13
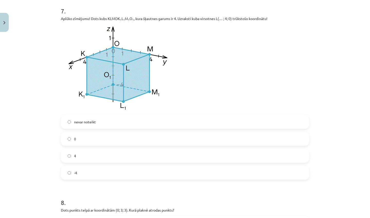
scroll to position [1073, 0]
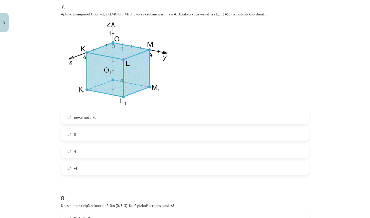
click at [79, 148] on label "4" at bounding box center [184, 151] width 247 height 13
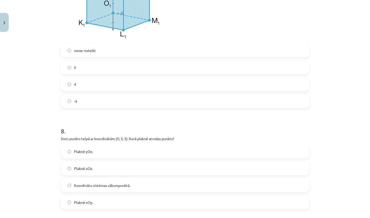
scroll to position [1159, 0]
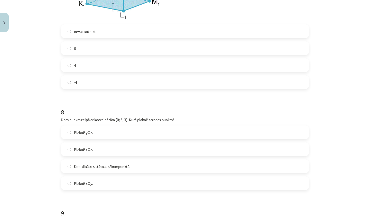
click at [98, 134] on label "Plaknē yOz." at bounding box center [184, 132] width 247 height 13
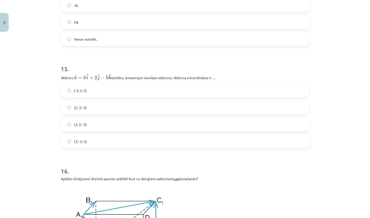
scroll to position [2150, 0]
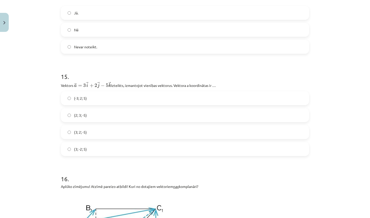
click at [83, 134] on span "(3; 2; -5)" at bounding box center [80, 132] width 13 height 5
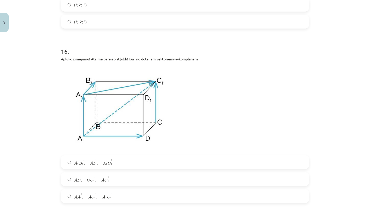
scroll to position [2279, 0]
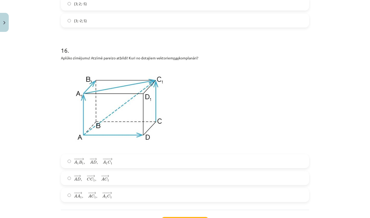
click at [84, 161] on span "− −− → A 1 B 1 , − − → A D , − −− → A 1 C 1" at bounding box center [93, 161] width 39 height 7
click at [154, 135] on img at bounding box center [119, 107] width 117 height 87
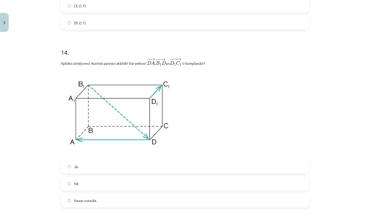
scroll to position [1997, 0]
click at [81, 180] on label "Nē" at bounding box center [184, 182] width 247 height 13
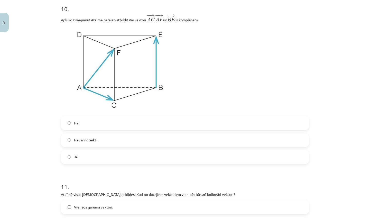
scroll to position [1556, 0]
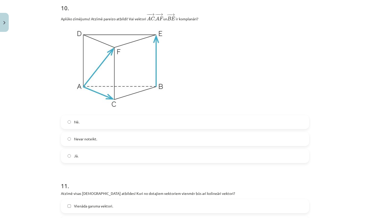
click at [81, 127] on label "Nē." at bounding box center [184, 122] width 247 height 13
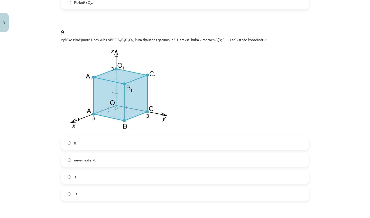
scroll to position [1341, 0]
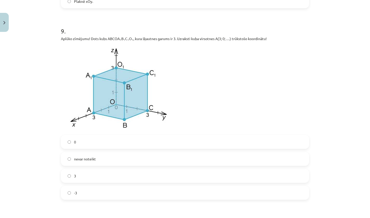
click at [77, 176] on label "3" at bounding box center [184, 176] width 247 height 13
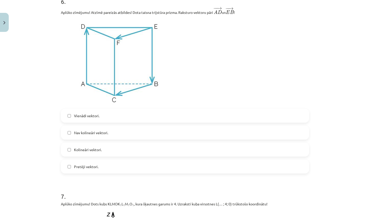
scroll to position [882, 0]
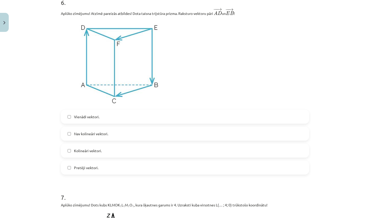
click at [87, 115] on span "Vienādi vektori." at bounding box center [86, 116] width 25 height 5
click at [87, 149] on span "Kolineāri vektori." at bounding box center [88, 150] width 28 height 5
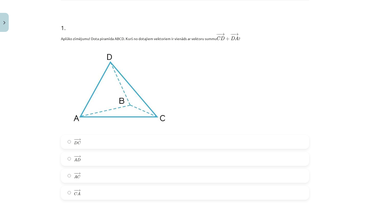
scroll to position [88, 0]
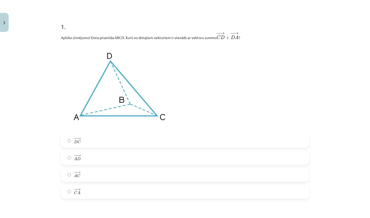
click at [83, 181] on div "− − → A C A C →" at bounding box center [185, 175] width 248 height 14
click at [89, 169] on label "− − → A C A C →" at bounding box center [184, 174] width 247 height 13
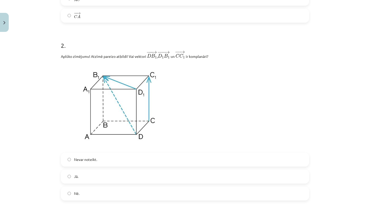
scroll to position [265, 0]
click at [83, 157] on span "Nevar noteikt." at bounding box center [85, 158] width 23 height 5
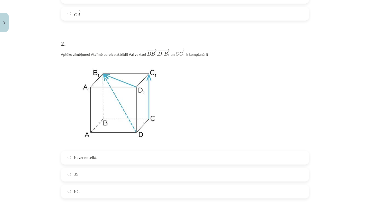
click at [84, 174] on label "Jā." at bounding box center [184, 174] width 247 height 13
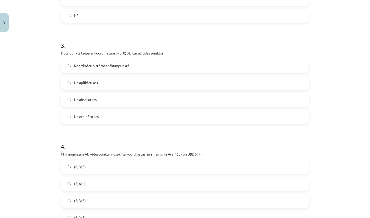
scroll to position [443, 0]
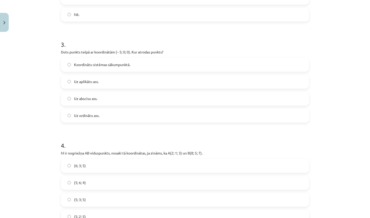
click at [92, 97] on span "Uz abscisu ass." at bounding box center [85, 98] width 23 height 5
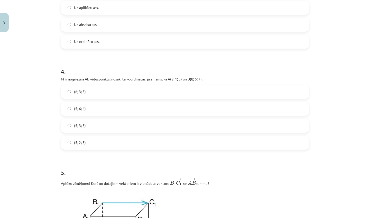
scroll to position [519, 0]
click at [109, 125] on label "(5; 3; 5)" at bounding box center [184, 124] width 247 height 13
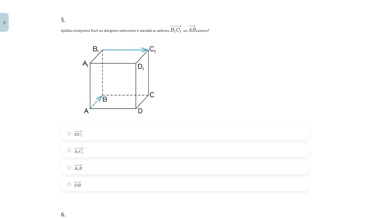
scroll to position [672, 0]
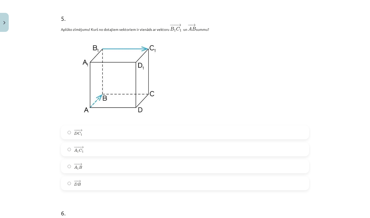
click at [86, 153] on label "− −− → A 1 C 1 A 1 C 1 →" at bounding box center [184, 149] width 247 height 13
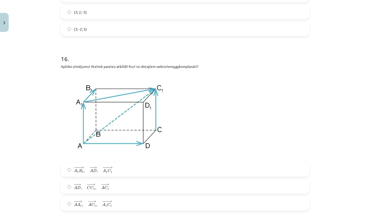
scroll to position [2324, 0]
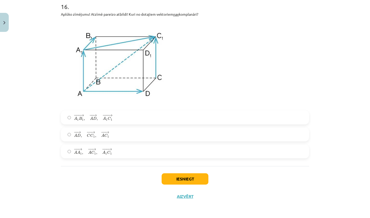
click at [172, 176] on button "Iesniegt" at bounding box center [185, 178] width 47 height 11
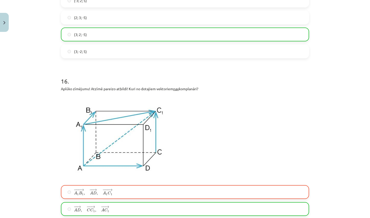
scroll to position [2340, 0]
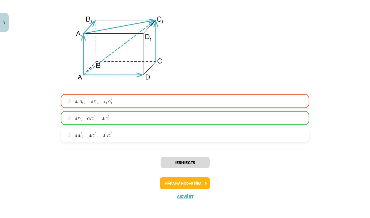
click at [188, 182] on button "Nākamā nodarbība" at bounding box center [185, 183] width 50 height 12
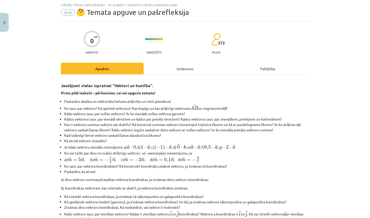
click at [181, 70] on div "Uzdevums" at bounding box center [185, 69] width 83 height 12
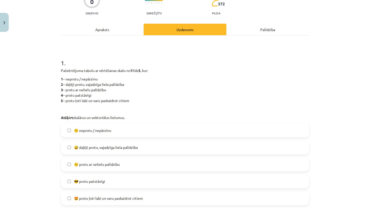
scroll to position [53, 0]
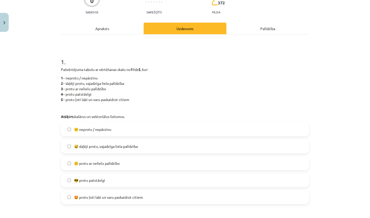
click at [136, 161] on label "🙂 protu ar nelielu palīdzību" at bounding box center [184, 163] width 247 height 13
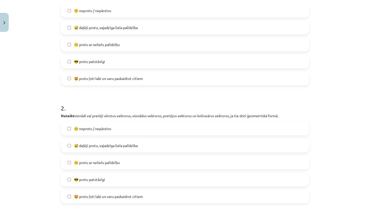
scroll to position [173, 0]
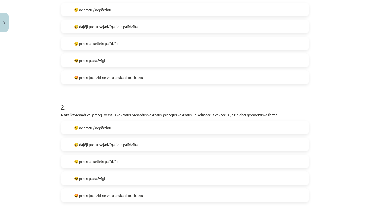
click at [114, 163] on span "🙂 protu ar nelielu palīdzību" at bounding box center [97, 161] width 46 height 5
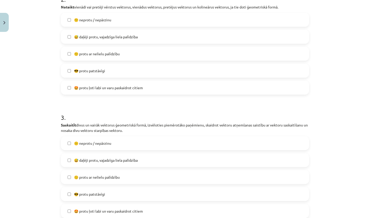
scroll to position [286, 0]
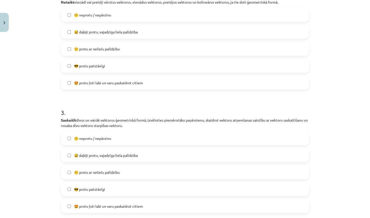
click at [112, 173] on span "🙂 protu ar nelielu palīdzību" at bounding box center [97, 172] width 46 height 5
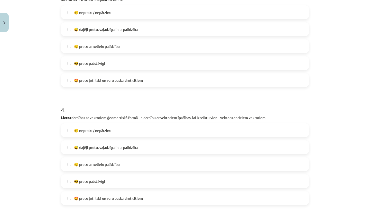
scroll to position [420, 0]
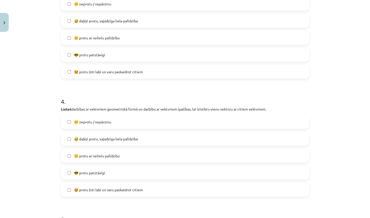
click at [108, 154] on span "🙂 protu ar nelielu palīdzību" at bounding box center [97, 155] width 46 height 5
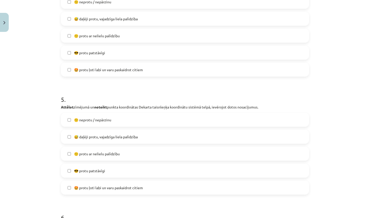
click at [108, 154] on span "🙂 protu ar nelielu palīdzību" at bounding box center [97, 153] width 46 height 5
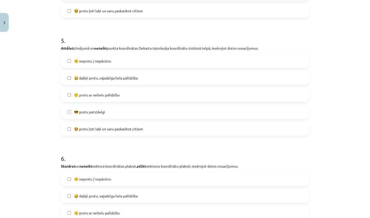
scroll to position [635, 0]
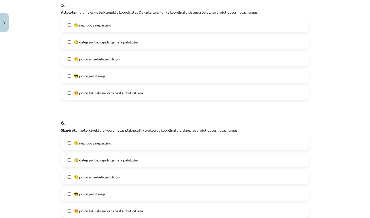
click at [106, 179] on span "🙂 protu ar nelielu palīdzību" at bounding box center [97, 176] width 46 height 5
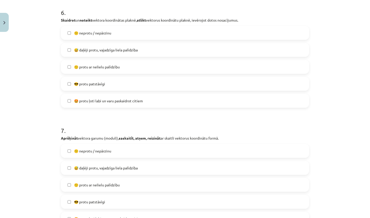
scroll to position [746, 0]
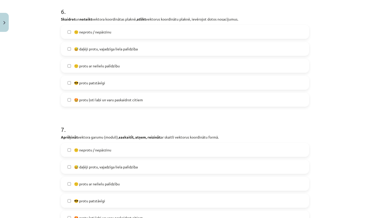
click at [101, 182] on span "🙂 protu ar nelielu palīdzību" at bounding box center [97, 183] width 46 height 5
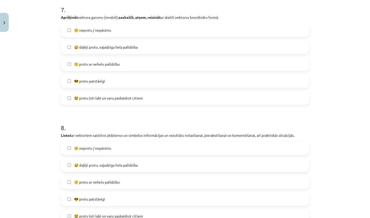
scroll to position [905, 0]
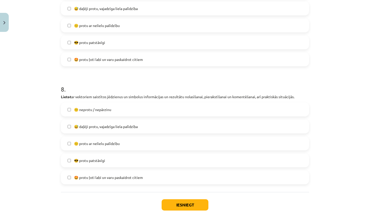
click at [98, 144] on span "🙂 protu ar nelielu palīdzību" at bounding box center [97, 143] width 46 height 5
click at [193, 207] on button "Iesniegt" at bounding box center [185, 204] width 47 height 11
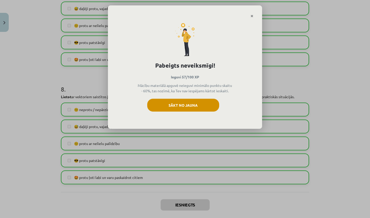
click at [164, 111] on button "Sākt no jauna" at bounding box center [183, 105] width 72 height 13
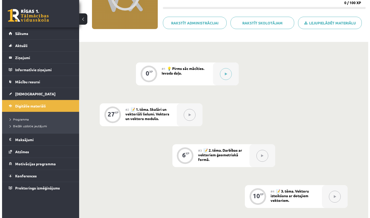
scroll to position [75, 0]
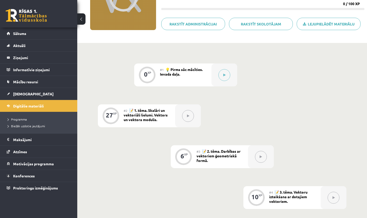
click at [196, 74] on div "#1 💡 Pirms sāc mācīties. Ievada daļa." at bounding box center [185, 75] width 51 height 23
click at [220, 75] on button at bounding box center [224, 75] width 12 height 12
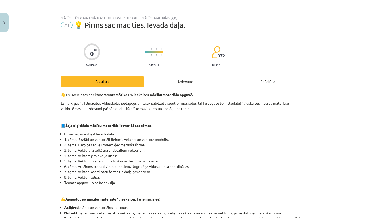
click at [192, 80] on div "Uzdevums" at bounding box center [185, 82] width 83 height 12
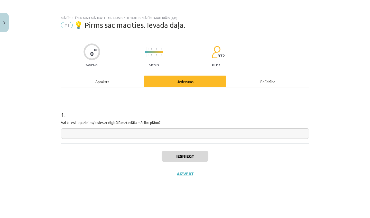
click at [211, 132] on input "text" at bounding box center [185, 133] width 248 height 11
type input "**"
click at [180, 163] on div "Iesniegt Aizvērt" at bounding box center [185, 162] width 248 height 36
click at [180, 157] on button "Iesniegt" at bounding box center [185, 156] width 47 height 11
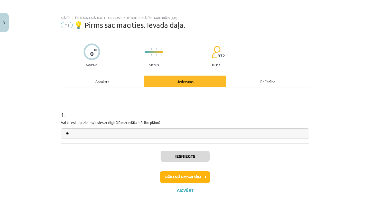
click at [186, 179] on button "Nākamā nodarbība" at bounding box center [185, 177] width 50 height 12
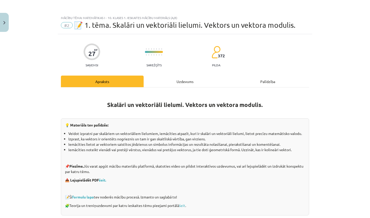
scroll to position [7, 0]
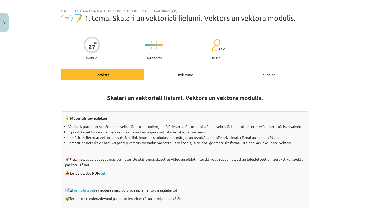
click at [184, 70] on div "Uzdevums" at bounding box center [185, 75] width 83 height 12
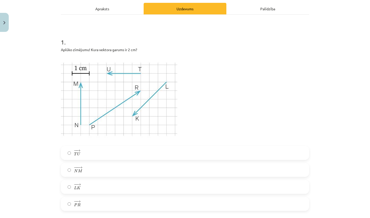
scroll to position [0, 0]
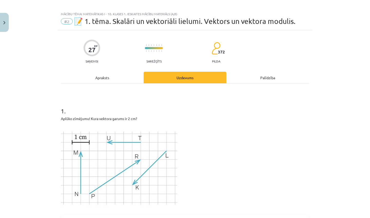
click at [108, 76] on div "Apraksts" at bounding box center [102, 78] width 83 height 12
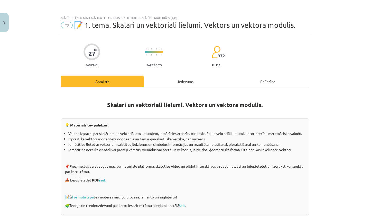
click at [9, 21] on div "Mācību tēma: Matemātikas i - 10. klases 1. ieskaites mācību materiāls (a,b) #2 …" at bounding box center [185, 109] width 370 height 218
click at [6, 20] on button "Close" at bounding box center [4, 22] width 9 height 19
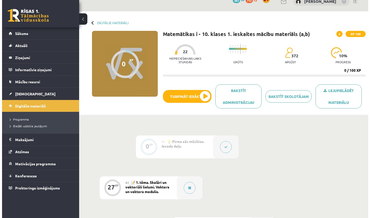
scroll to position [58, 0]
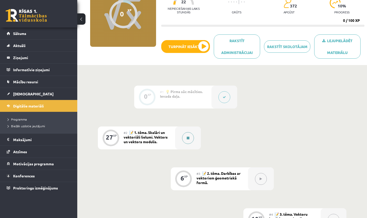
click at [187, 137] on icon at bounding box center [187, 138] width 3 height 3
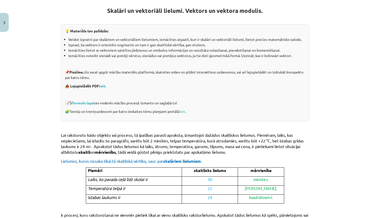
scroll to position [0, 0]
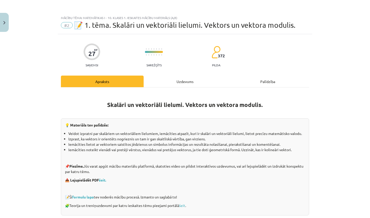
click at [194, 84] on div "Uzdevums" at bounding box center [185, 82] width 83 height 12
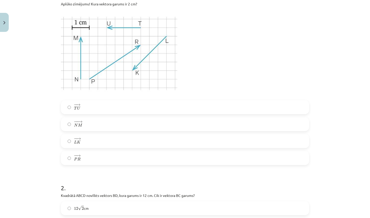
scroll to position [120, 0]
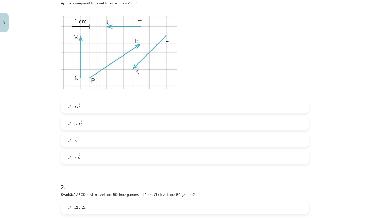
click at [85, 102] on label "− − → T U T U →" at bounding box center [184, 106] width 247 height 13
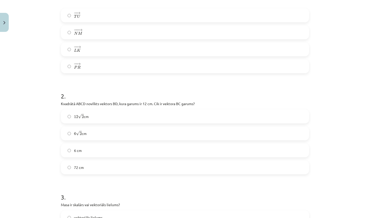
scroll to position [211, 0]
click at [129, 161] on label "72 cm" at bounding box center [184, 166] width 247 height 13
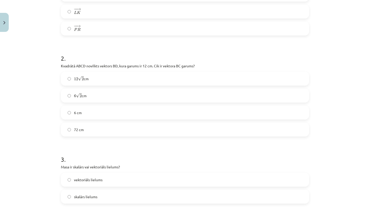
scroll to position [247, 0]
click at [108, 96] on label "6 √ 2 6 2 cm" at bounding box center [184, 97] width 247 height 13
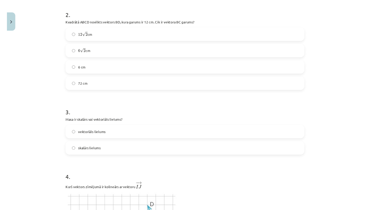
scroll to position [292, 0]
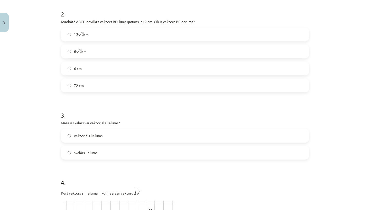
drag, startPoint x: 133, startPoint y: 151, endPoint x: 133, endPoint y: 145, distance: 6.2
click at [133, 151] on label "skalārs lielums" at bounding box center [184, 152] width 247 height 13
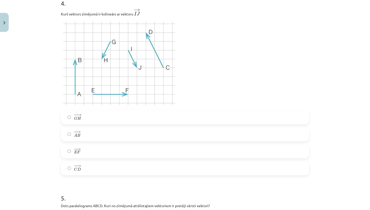
scroll to position [470, 0]
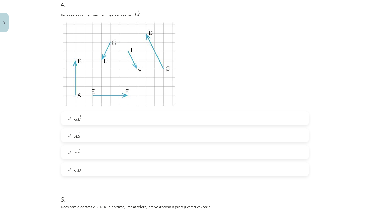
click at [87, 117] on label "− − → G H G H →" at bounding box center [184, 118] width 247 height 13
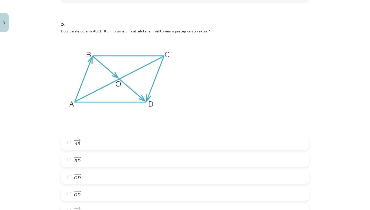
scroll to position [647, 0]
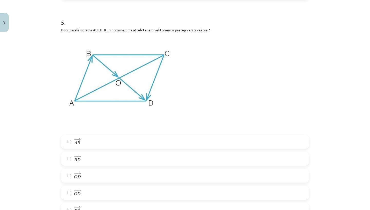
click at [77, 141] on span "B" at bounding box center [78, 142] width 3 height 3
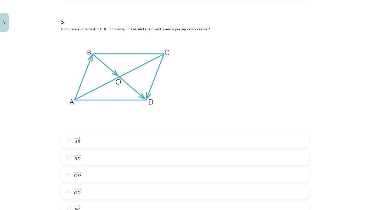
scroll to position [649, 0]
click at [80, 179] on label "− − → C D C D →" at bounding box center [184, 173] width 247 height 13
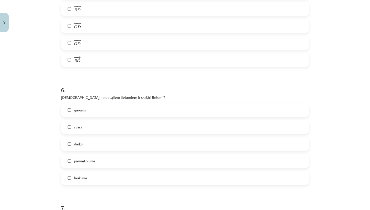
scroll to position [798, 0]
click at [95, 110] on label "garums" at bounding box center [184, 109] width 247 height 13
click at [93, 144] on label "darbs" at bounding box center [184, 143] width 247 height 13
click at [92, 182] on label "laukums" at bounding box center [184, 177] width 247 height 13
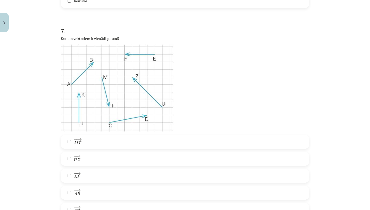
scroll to position [975, 0]
click at [85, 189] on label "− − → A B A B →" at bounding box center [184, 191] width 247 height 13
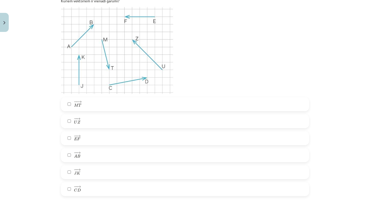
click at [78, 175] on span "K" at bounding box center [79, 172] width 4 height 3
click at [74, 137] on span "E" at bounding box center [75, 138] width 3 height 3
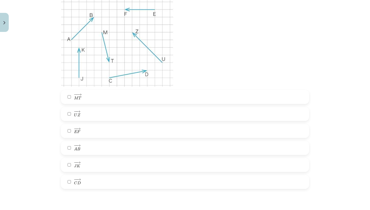
scroll to position [1020, 0]
click at [32, 128] on div "Mācību tēma: Matemātikas i - 10. klases 1. ieskaites mācību materiāls (a,b) #2 …" at bounding box center [185, 105] width 370 height 210
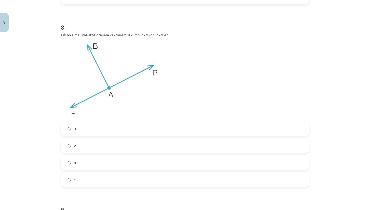
scroll to position [1204, 0]
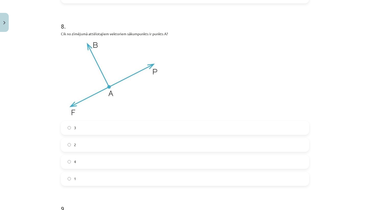
click at [117, 125] on label "3" at bounding box center [184, 127] width 247 height 13
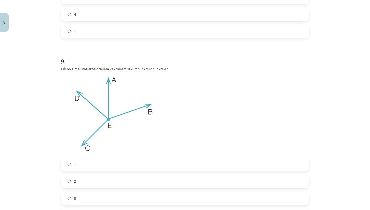
scroll to position [1390, 0]
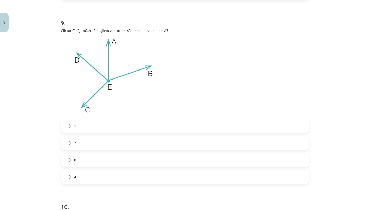
click at [85, 161] on label "0" at bounding box center [184, 160] width 247 height 13
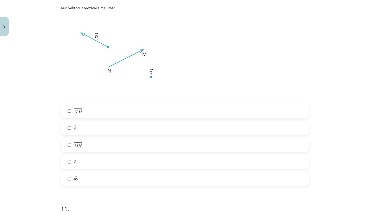
scroll to position [1601, 0]
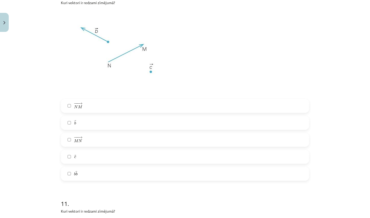
click at [95, 124] on label "→ b b →" at bounding box center [184, 123] width 247 height 13
click at [79, 144] on label "− −− → M N M N →" at bounding box center [184, 140] width 247 height 13
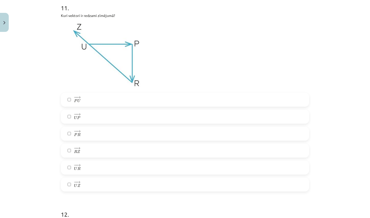
scroll to position [1796, 0]
click at [86, 117] on label "− − → U P U P →" at bounding box center [184, 117] width 247 height 13
click at [82, 152] on label "− − → R Z R Z →" at bounding box center [184, 151] width 247 height 13
drag, startPoint x: 91, startPoint y: 185, endPoint x: 93, endPoint y: 153, distance: 31.7
click at [91, 185] on label "− − → U Z U Z →" at bounding box center [184, 185] width 247 height 13
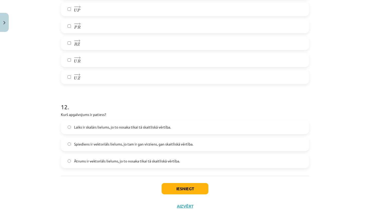
scroll to position [1912, 0]
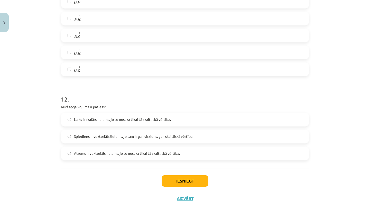
click at [94, 122] on label "Laiks ir skalārs lielums, jo to nosaka tikai tā skaitliskā vērtība." at bounding box center [184, 119] width 247 height 13
click at [182, 186] on button "Iesniegt" at bounding box center [185, 180] width 47 height 11
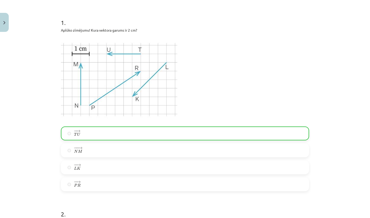
scroll to position [0, 0]
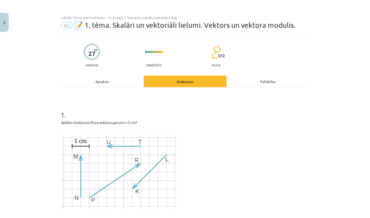
click at [4, 22] on img "Close" at bounding box center [4, 22] width 2 height 3
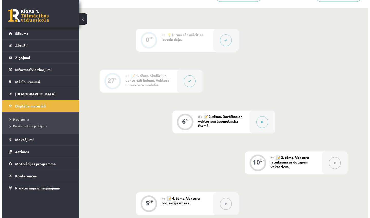
scroll to position [143, 0]
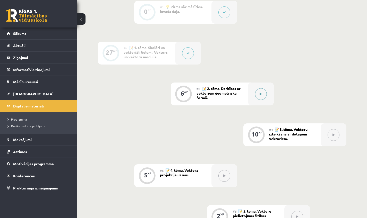
click at [261, 93] on icon at bounding box center [260, 94] width 2 height 3
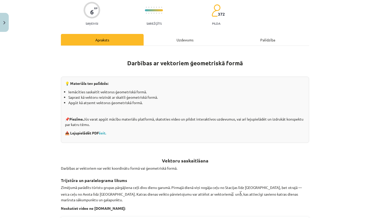
click at [180, 42] on div "Uzdevums" at bounding box center [185, 40] width 83 height 12
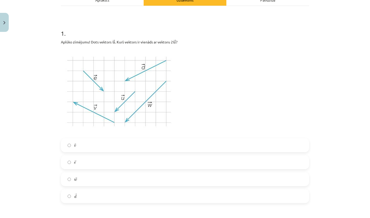
scroll to position [83, 0]
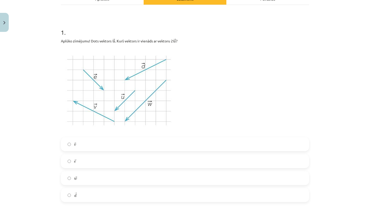
click at [85, 174] on label "→ w w →" at bounding box center [184, 178] width 247 height 13
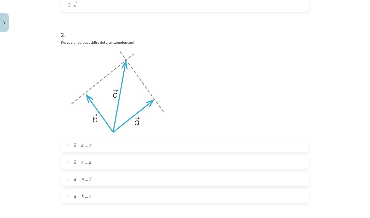
scroll to position [274, 0]
click at [82, 162] on span "→ b + → c = → a" at bounding box center [82, 161] width 17 height 5
click at [109, 161] on label "→ b + → c = → a b → + c → = a →" at bounding box center [184, 161] width 247 height 13
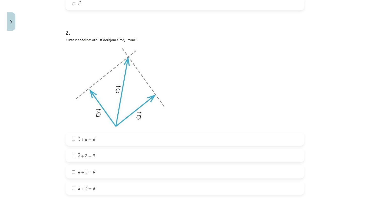
scroll to position [275, 0]
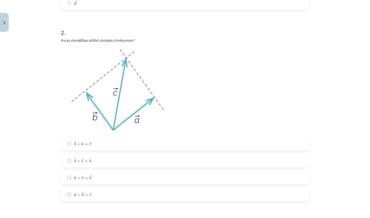
click at [109, 162] on label "→ b + → c = → a b → + c → = a →" at bounding box center [184, 160] width 247 height 13
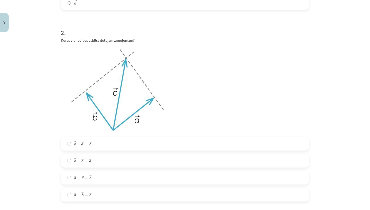
click at [85, 178] on span "=" at bounding box center [86, 179] width 3 height 2
click at [118, 173] on label "→ a + → c = → b a → + c → = b →" at bounding box center [184, 177] width 247 height 13
click at [109, 181] on label "→ a + → c = → b a → + c → = b →" at bounding box center [184, 177] width 247 height 13
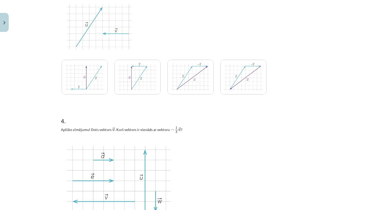
scroll to position [481, 0]
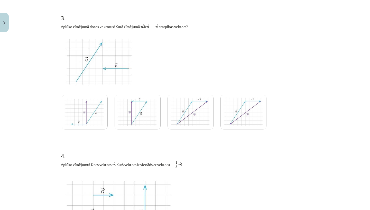
click at [74, 103] on img at bounding box center [85, 112] width 46 height 35
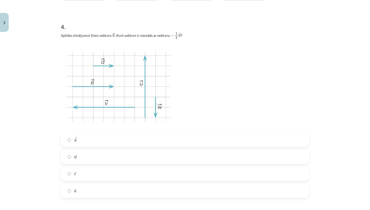
scroll to position [630, 0]
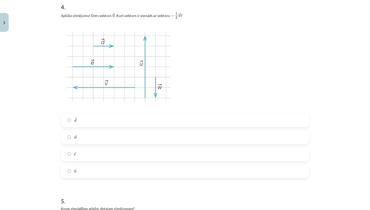
click at [79, 137] on label "→ w w →" at bounding box center [184, 137] width 247 height 13
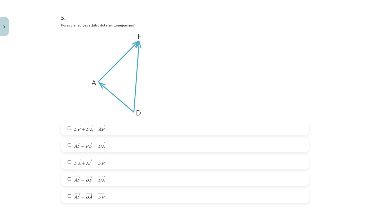
scroll to position [834, 0]
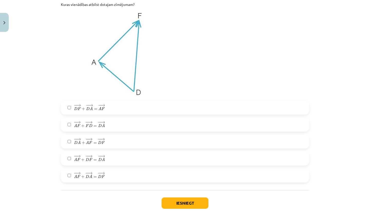
click at [87, 107] on span "D" at bounding box center [88, 108] width 4 height 3
click at [90, 124] on span "D" at bounding box center [91, 125] width 4 height 3
click at [161, 82] on img at bounding box center [119, 53] width 117 height 87
click at [94, 143] on span "=" at bounding box center [95, 144] width 3 height 2
click at [175, 202] on button "Iesniegt" at bounding box center [185, 203] width 47 height 11
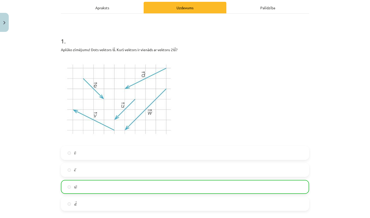
scroll to position [63, 0]
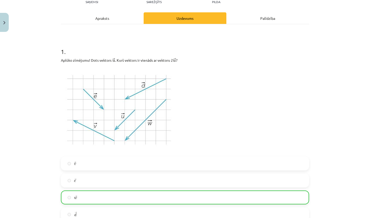
click at [2, 20] on button "Close" at bounding box center [4, 22] width 9 height 19
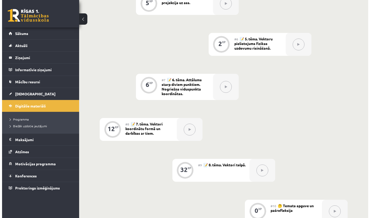
scroll to position [219, 0]
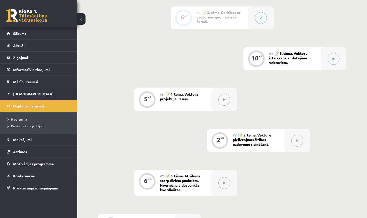
click at [326, 60] on div at bounding box center [333, 58] width 26 height 23
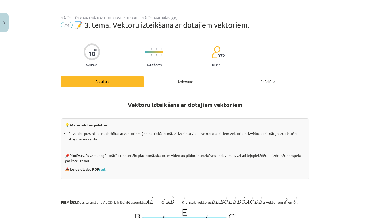
click at [185, 85] on div "Uzdevums" at bounding box center [185, 82] width 83 height 12
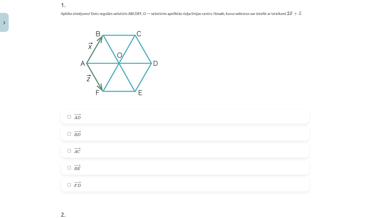
scroll to position [0, 0]
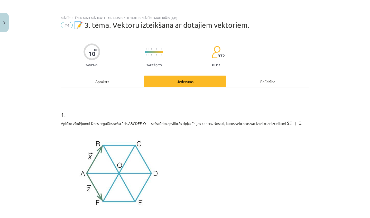
click at [107, 77] on div "Apraksts" at bounding box center [102, 82] width 83 height 12
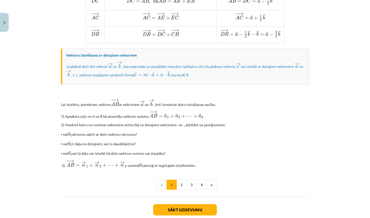
scroll to position [393, 0]
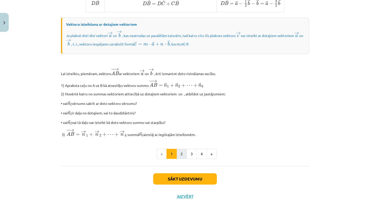
click at [178, 154] on button "2" at bounding box center [182, 154] width 10 height 10
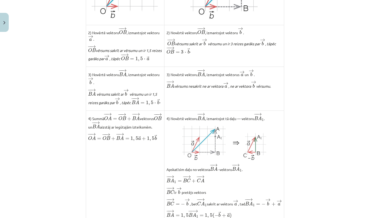
scroll to position [387, 0]
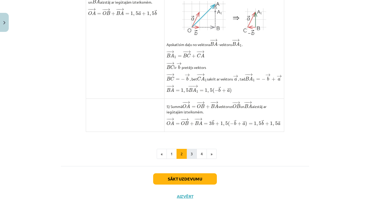
click at [193, 156] on button "3" at bounding box center [192, 154] width 10 height 10
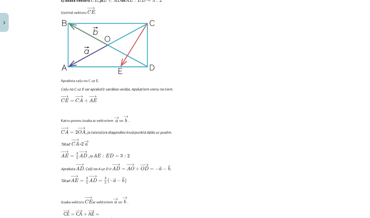
scroll to position [597, 0]
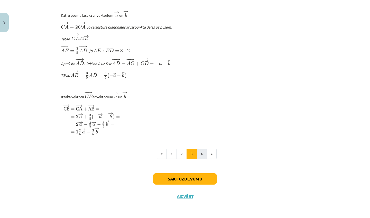
click at [199, 157] on button "4" at bounding box center [202, 154] width 10 height 10
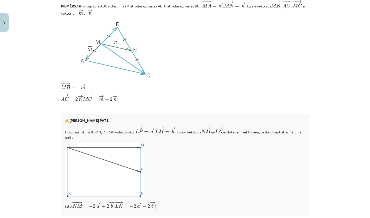
scroll to position [172, 0]
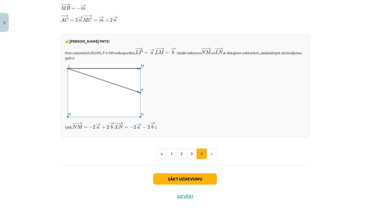
click at [164, 182] on button "Sākt uzdevumu" at bounding box center [185, 178] width 64 height 11
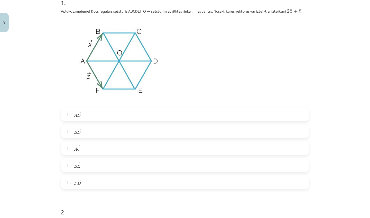
scroll to position [119, 0]
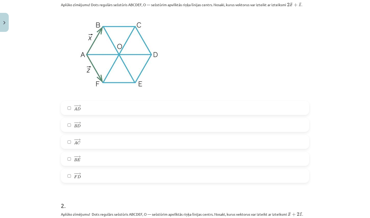
click at [88, 176] on label "− − → F D F D →" at bounding box center [184, 176] width 247 height 13
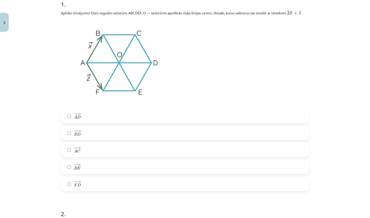
scroll to position [112, 0]
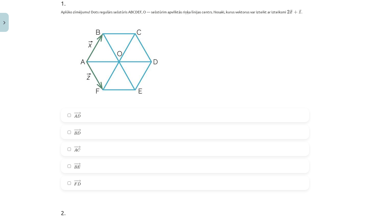
click at [82, 134] on label "− − → B D B D →" at bounding box center [184, 132] width 247 height 13
click at [84, 153] on label "− − → A C A C →" at bounding box center [184, 149] width 247 height 13
click at [84, 167] on label "− − → B E B E →" at bounding box center [184, 166] width 247 height 13
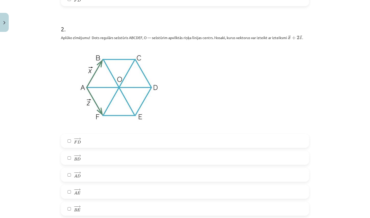
scroll to position [303, 0]
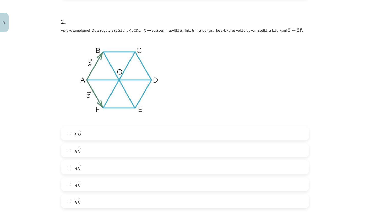
click at [78, 136] on span "D" at bounding box center [79, 134] width 4 height 3
drag, startPoint x: 74, startPoint y: 187, endPoint x: 73, endPoint y: 167, distance: 19.8
click at [74, 187] on span "A" at bounding box center [75, 185] width 3 height 3
click at [73, 155] on label "− − → B D B D →" at bounding box center [184, 150] width 247 height 13
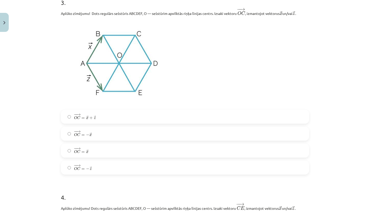
scroll to position [533, 0]
click at [80, 121] on label "− − → O C = → x + → z O C → = x → + z →" at bounding box center [184, 115] width 247 height 13
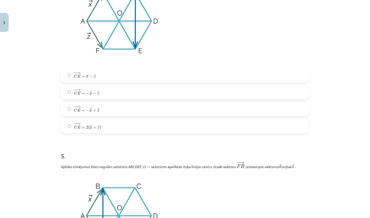
click at [77, 128] on span "E" at bounding box center [78, 127] width 3 height 3
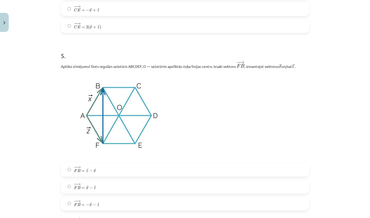
scroll to position [938, 0]
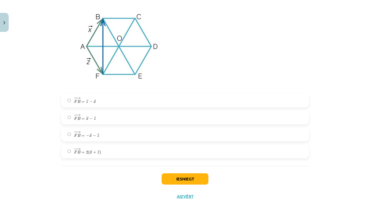
click at [81, 131] on span "− − → F B = − → x − → z" at bounding box center [86, 134] width 25 height 6
click at [175, 182] on button "Iesniegt" at bounding box center [185, 178] width 47 height 11
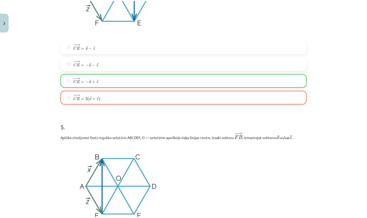
scroll to position [807, 0]
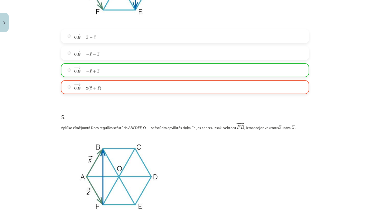
click at [7, 24] on button "Close" at bounding box center [4, 22] width 9 height 19
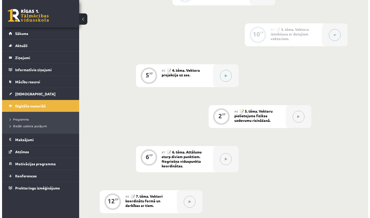
scroll to position [293, 0]
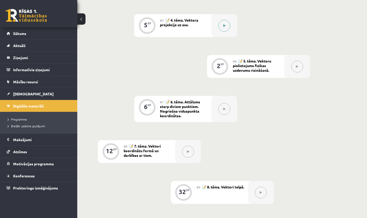
click at [224, 26] on icon at bounding box center [224, 25] width 2 height 3
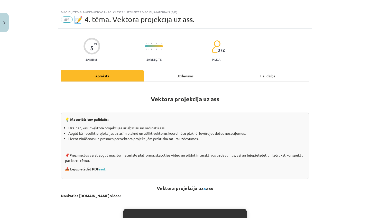
click at [183, 81] on div "Uzdevums" at bounding box center [185, 76] width 83 height 12
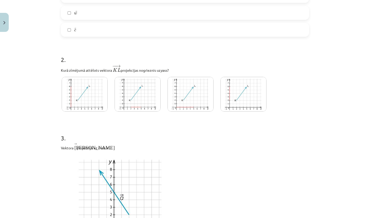
scroll to position [302, 0]
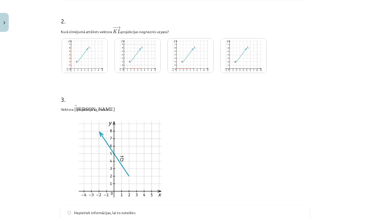
click at [74, 50] on img at bounding box center [85, 55] width 46 height 35
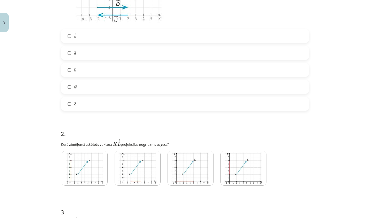
scroll to position [180, 0]
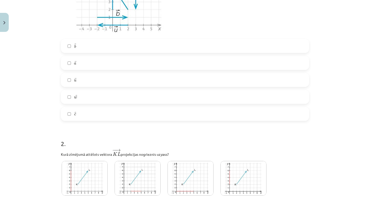
click at [74, 78] on span "→" at bounding box center [75, 79] width 2 height 3
click at [75, 51] on label "→ b b →" at bounding box center [184, 46] width 247 height 13
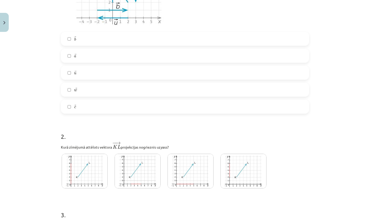
drag, startPoint x: 90, startPoint y: 108, endPoint x: 90, endPoint y: 105, distance: 2.6
click at [90, 108] on label "→ c c →" at bounding box center [184, 106] width 247 height 13
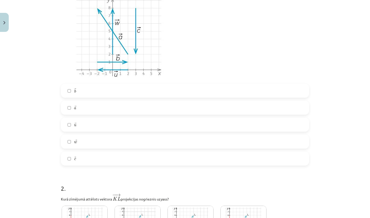
scroll to position [136, 0]
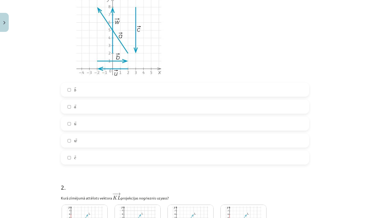
click at [64, 145] on label "→ w w →" at bounding box center [184, 140] width 247 height 13
click at [65, 153] on label "→ c c →" at bounding box center [184, 157] width 247 height 13
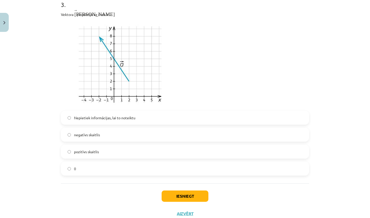
scroll to position [398, 0]
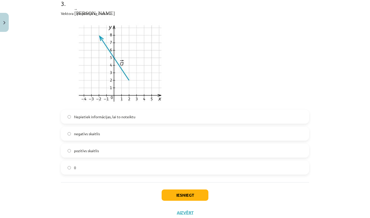
click at [87, 152] on span "pozitīvs skaitlis" at bounding box center [86, 150] width 25 height 5
click at [173, 195] on button "Iesniegt" at bounding box center [185, 195] width 47 height 11
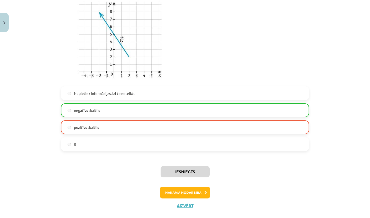
scroll to position [432, 0]
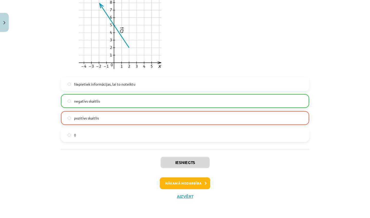
click at [186, 183] on button "Nākamā nodarbība" at bounding box center [185, 183] width 50 height 12
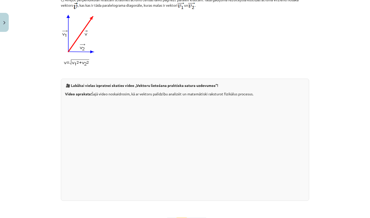
scroll to position [13, 0]
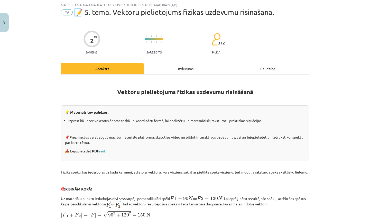
click at [188, 65] on div "Uzdevums" at bounding box center [185, 69] width 83 height 12
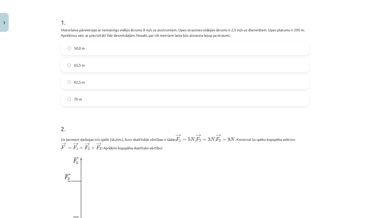
scroll to position [101, 0]
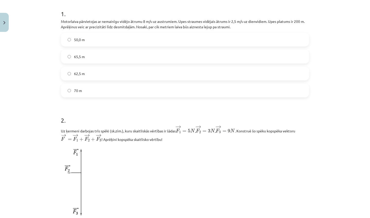
click at [84, 58] on label "65,5 m" at bounding box center [184, 56] width 247 height 13
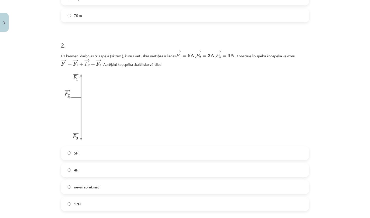
scroll to position [222, 0]
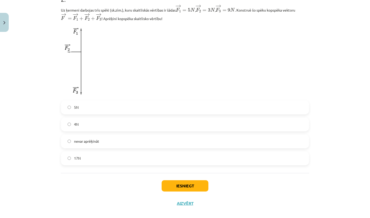
click at [78, 112] on label "5N" at bounding box center [184, 107] width 247 height 13
click at [115, 158] on label "17N" at bounding box center [184, 158] width 247 height 13
click at [183, 187] on button "Iesniegt" at bounding box center [185, 185] width 47 height 11
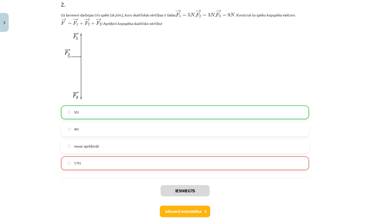
scroll to position [246, 0]
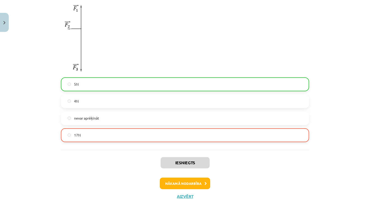
click at [169, 184] on button "Nākamā nodarbība" at bounding box center [185, 184] width 50 height 12
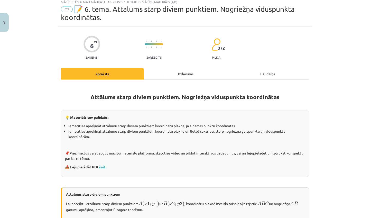
scroll to position [19, 0]
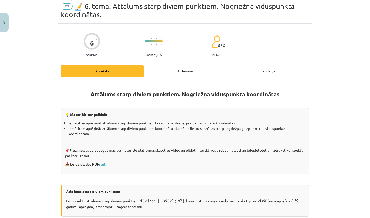
click at [181, 74] on div "Uzdevums" at bounding box center [185, 71] width 83 height 12
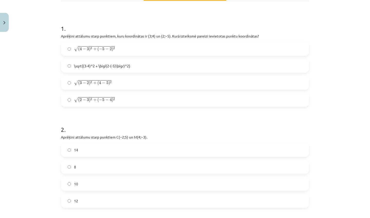
scroll to position [94, 0]
click at [87, 99] on span "3" at bounding box center [88, 100] width 2 height 3
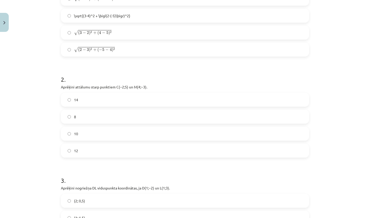
scroll to position [146, 0]
click at [85, 133] on label "10" at bounding box center [184, 132] width 247 height 13
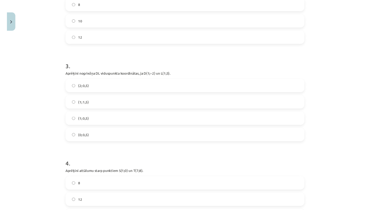
scroll to position [258, 0]
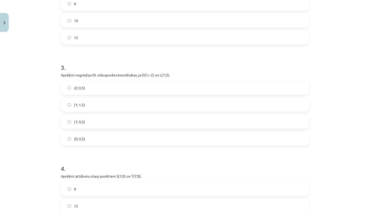
click at [98, 104] on label "(1; 1,5)" at bounding box center [184, 104] width 247 height 13
click at [76, 126] on label "(1; 0,5)" at bounding box center [184, 121] width 247 height 13
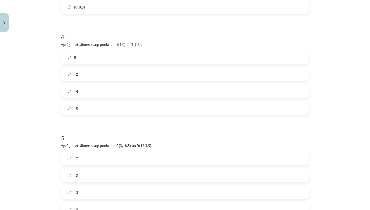
scroll to position [398, 0]
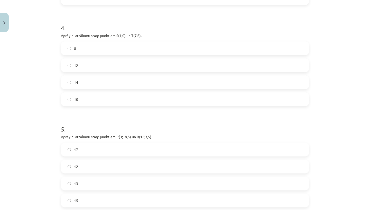
click at [85, 200] on label "15" at bounding box center [184, 200] width 247 height 13
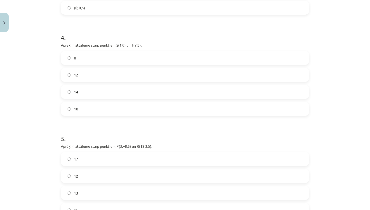
scroll to position [351, 0]
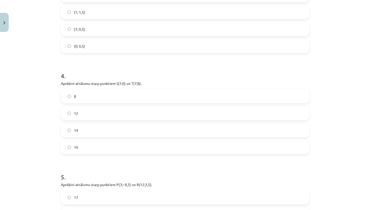
click at [78, 146] on label "10" at bounding box center [184, 147] width 247 height 13
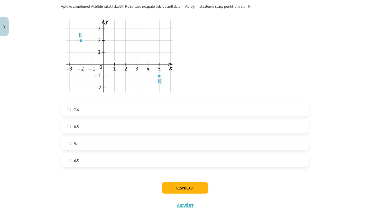
scroll to position [633, 0]
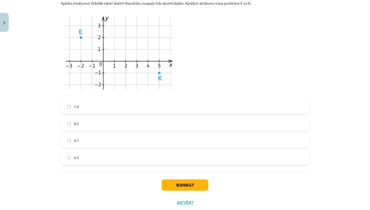
click at [78, 107] on label "7.6" at bounding box center [184, 106] width 247 height 13
click at [189, 187] on button "Iesniegt" at bounding box center [185, 184] width 47 height 11
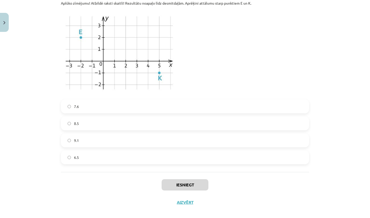
click at [188, 183] on button "Iesniegt" at bounding box center [185, 184] width 47 height 11
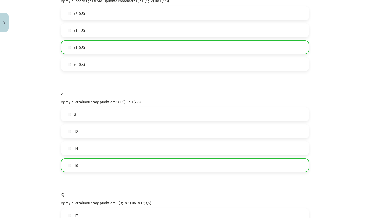
scroll to position [656, 0]
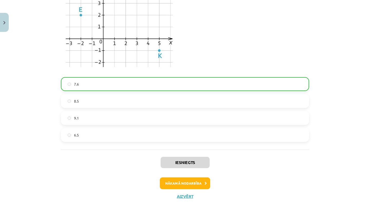
click at [181, 184] on button "Nākamā nodarbība" at bounding box center [185, 183] width 50 height 12
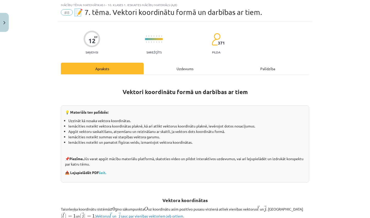
click at [3, 20] on button "Close" at bounding box center [4, 22] width 9 height 19
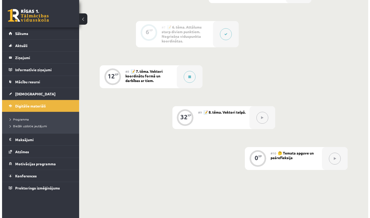
scroll to position [308, 0]
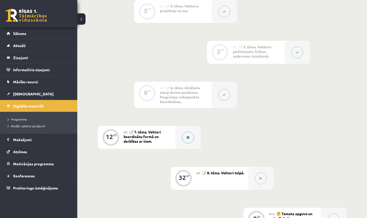
click at [183, 140] on button at bounding box center [188, 138] width 12 height 12
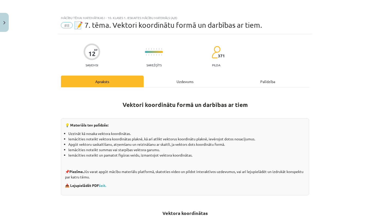
click at [181, 78] on div "Uzdevums" at bounding box center [185, 82] width 83 height 12
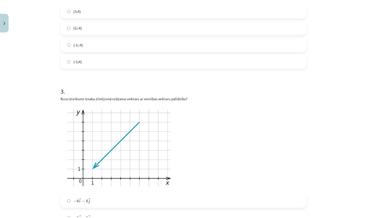
scroll to position [241, 0]
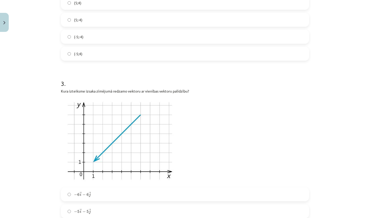
click at [0, 24] on button "Close" at bounding box center [4, 22] width 9 height 19
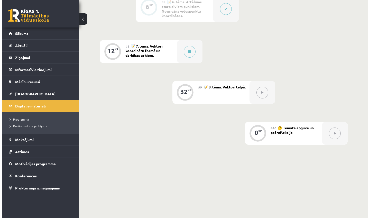
scroll to position [385, 0]
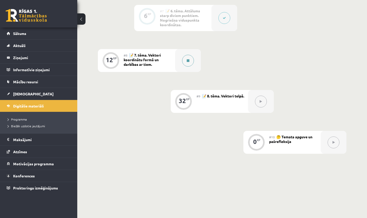
click at [186, 62] on button at bounding box center [188, 61] width 12 height 12
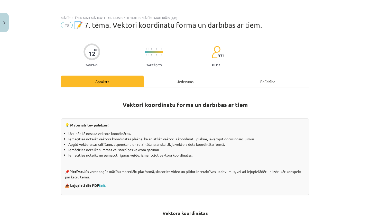
click at [180, 80] on div "Uzdevums" at bounding box center [185, 82] width 83 height 12
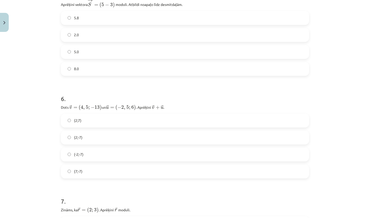
scroll to position [713, 0]
click at [84, 21] on label "5.8" at bounding box center [184, 19] width 247 height 13
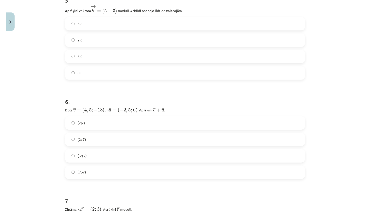
scroll to position [699, 0]
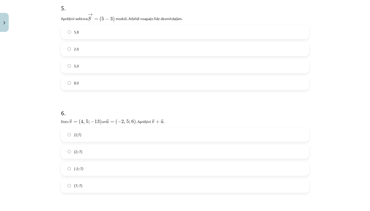
click at [191, 150] on label "(2;-7)" at bounding box center [184, 151] width 247 height 13
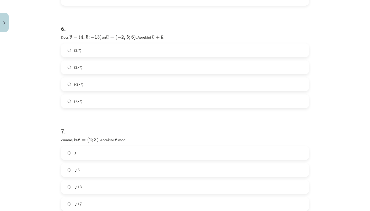
scroll to position [823, 0]
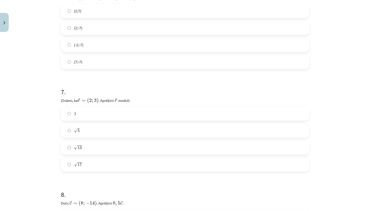
click at [100, 134] on label "√ 5 5" at bounding box center [184, 130] width 247 height 13
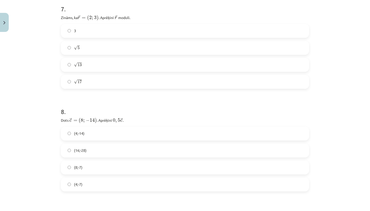
scroll to position [861, 0]
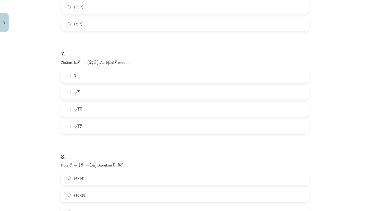
click at [114, 113] on label "√ 13 13" at bounding box center [184, 109] width 247 height 13
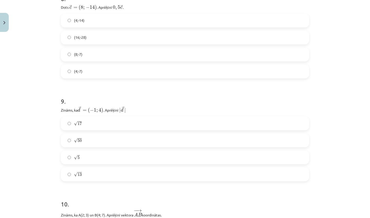
scroll to position [1020, 0]
click at [96, 69] on label "(4;-7)" at bounding box center [184, 70] width 247 height 13
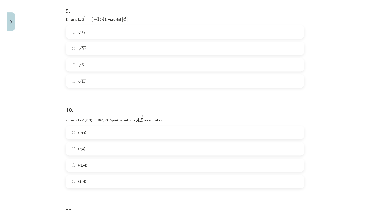
scroll to position [1110, 0]
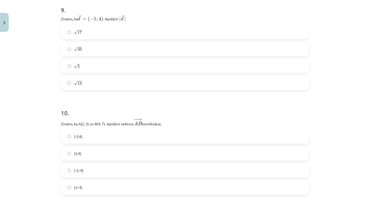
click at [89, 29] on label "√ 17 17" at bounding box center [184, 32] width 247 height 13
click at [73, 155] on label "(2;4)" at bounding box center [184, 153] width 247 height 13
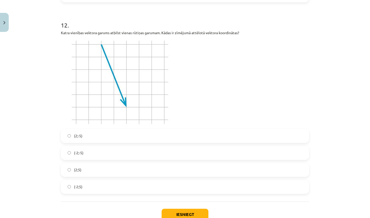
scroll to position [1404, 0]
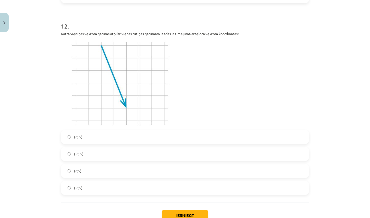
click at [82, 136] on label "(2;-5)" at bounding box center [184, 137] width 247 height 13
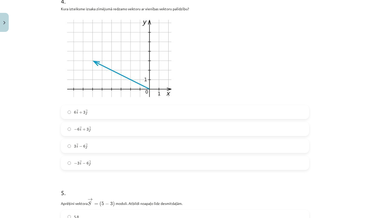
scroll to position [515, 0]
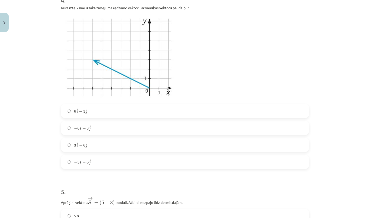
click at [79, 131] on span "− 6 → i + 3 → j − 6 i → + 3 j →" at bounding box center [82, 128] width 17 height 6
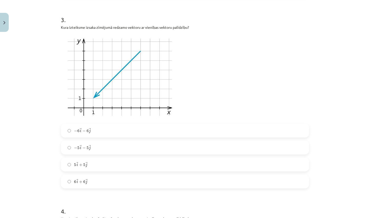
scroll to position [303, 0]
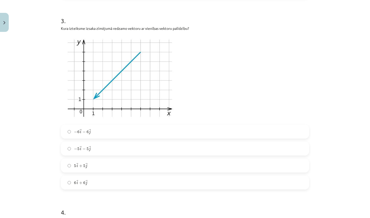
click at [89, 150] on span "j" at bounding box center [90, 149] width 2 height 4
click at [124, 139] on div "− 6 → i − 6 → j − 6 i → − 6 j → − 5 → i − 5 → j − 5 i → − 5 j → 5 → i + 5 → j 5…" at bounding box center [185, 157] width 248 height 65
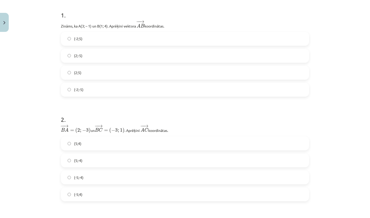
scroll to position [103, 0]
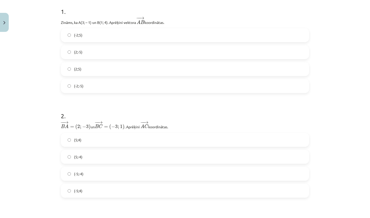
click at [68, 33] on label "(-2;5)" at bounding box center [184, 35] width 247 height 13
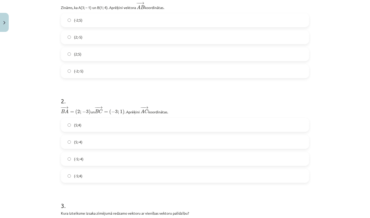
scroll to position [120, 0]
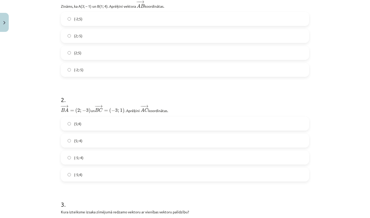
click at [71, 175] on label "(-5;4)" at bounding box center [184, 174] width 247 height 13
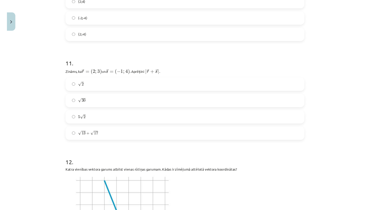
scroll to position [1261, 0]
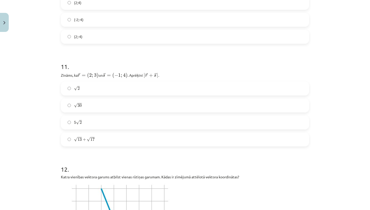
click at [61, 125] on label "5 √ 2 5 2" at bounding box center [184, 122] width 247 height 13
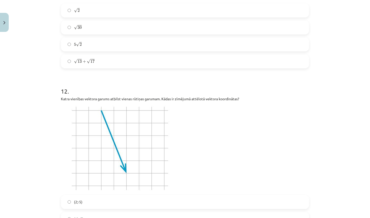
scroll to position [1440, 0]
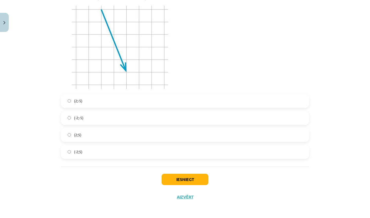
click at [180, 179] on button "Iesniegt" at bounding box center [185, 179] width 47 height 11
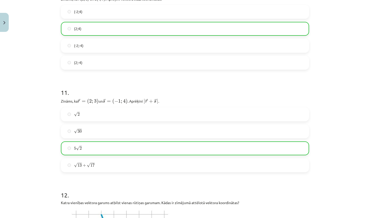
scroll to position [1456, 0]
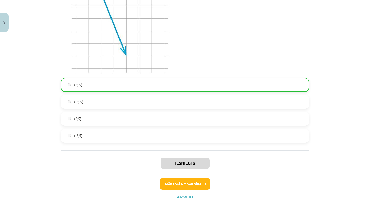
click at [195, 180] on button "Nākamā nodarbība" at bounding box center [185, 184] width 50 height 12
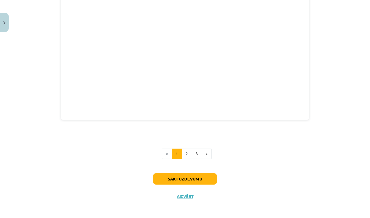
scroll to position [13, 0]
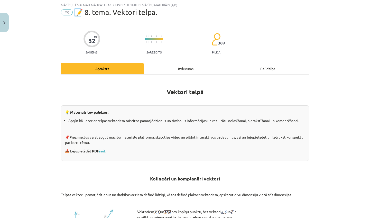
click at [184, 69] on div "Uzdevums" at bounding box center [185, 69] width 83 height 12
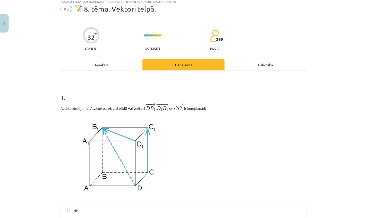
scroll to position [53, 0]
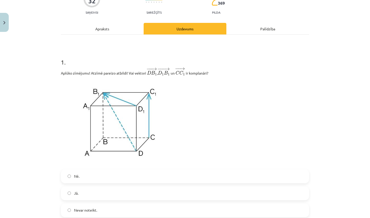
click at [2, 21] on button "Close" at bounding box center [4, 22] width 9 height 19
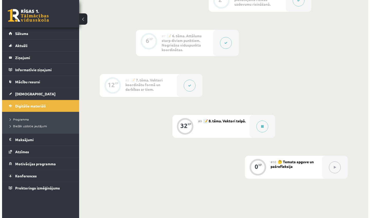
scroll to position [410, 0]
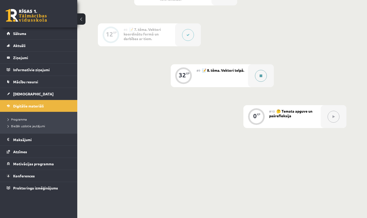
click at [262, 76] on button at bounding box center [261, 76] width 12 height 12
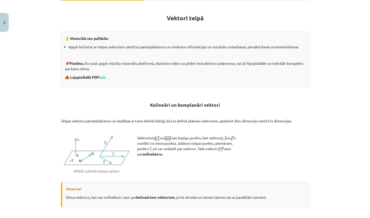
scroll to position [32, 0]
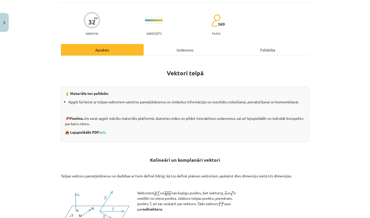
click at [180, 51] on div "Uzdevums" at bounding box center [185, 50] width 83 height 12
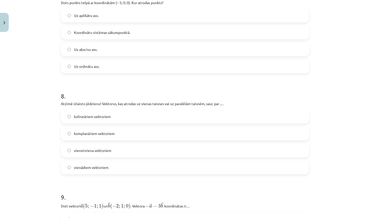
scroll to position [1159, 0]
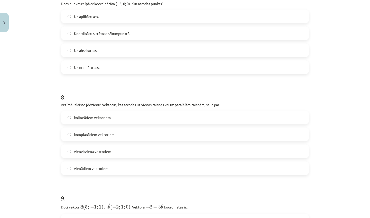
click at [97, 46] on label "Uz abscisu ass." at bounding box center [184, 50] width 247 height 13
click at [86, 121] on label "kolineāriem vektoriem" at bounding box center [184, 117] width 247 height 13
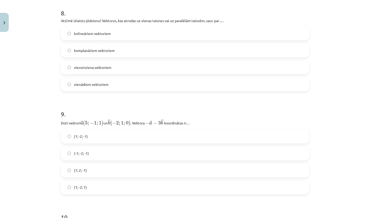
scroll to position [1244, 0]
click at [89, 149] on label "(-1; -2; -1)" at bounding box center [184, 152] width 247 height 13
click at [101, 127] on div "9 . Doti vektori ﻿ → a ( 5 ; − 1 ; 1 ) a → ( 5 ; − 1 ; 1 ) un ﻿ → b ( − 2 ; 1 ;…" at bounding box center [185, 147] width 248 height 93
click at [98, 130] on label "(1; -2; -1)" at bounding box center [184, 135] width 247 height 13
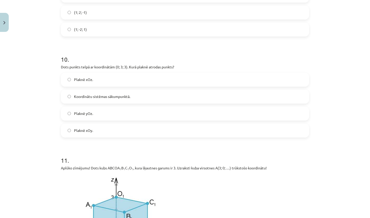
scroll to position [1409, 0]
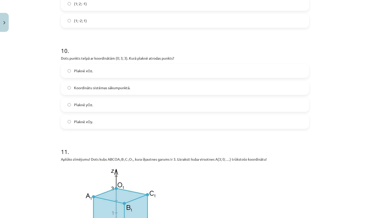
click at [88, 73] on span "Plaknē xOz." at bounding box center [83, 70] width 19 height 5
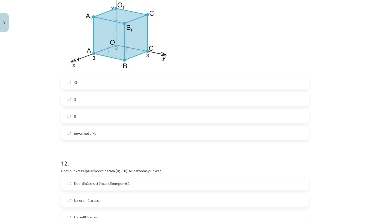
scroll to position [1545, 0]
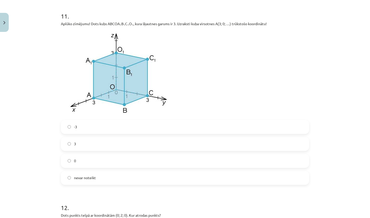
click at [74, 163] on span "0" at bounding box center [75, 160] width 2 height 5
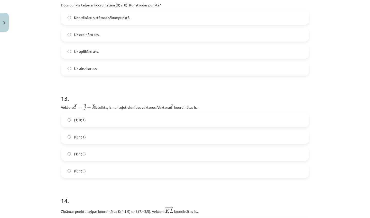
scroll to position [1756, 0]
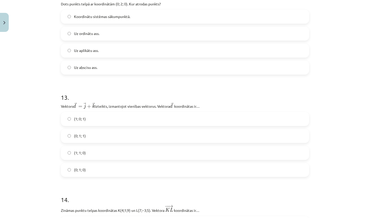
click at [85, 71] on label "Uz abscisu ass." at bounding box center [184, 67] width 247 height 13
click at [74, 34] on span "Uz ordinātu ass." at bounding box center [86, 33] width 25 height 5
click at [72, 135] on label "(0; 1; 1)" at bounding box center [184, 136] width 247 height 13
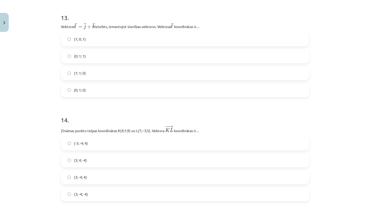
scroll to position [1868, 0]
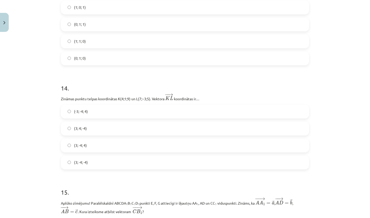
click at [139, 162] on label "(3; -4; -4)" at bounding box center [184, 162] width 247 height 13
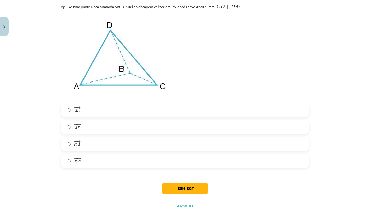
scroll to position [2261, 0]
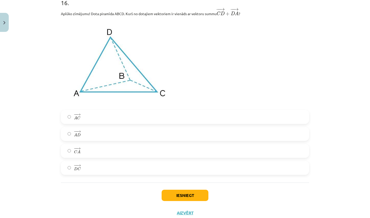
click at [80, 150] on label "− − → C A C A →" at bounding box center [184, 151] width 247 height 13
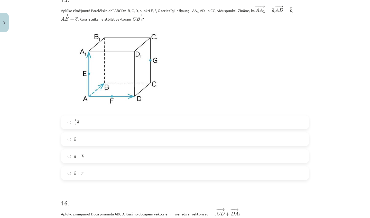
scroll to position [2057, 0]
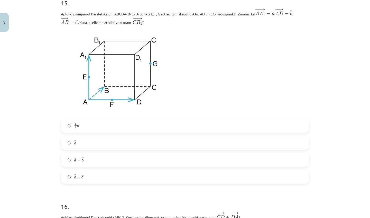
click at [174, 158] on label "→ a − → b a → − b →" at bounding box center [184, 159] width 247 height 13
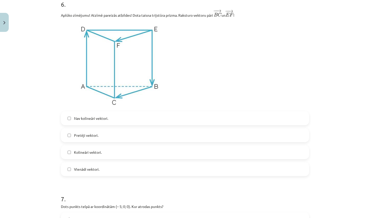
scroll to position [955, 0]
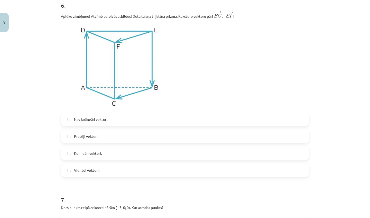
click at [101, 138] on label "Pretēji vektori." at bounding box center [184, 136] width 247 height 13
click at [95, 170] on span "Vienādi vektori." at bounding box center [86, 170] width 25 height 5
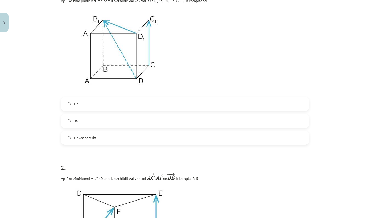
scroll to position [115, 0]
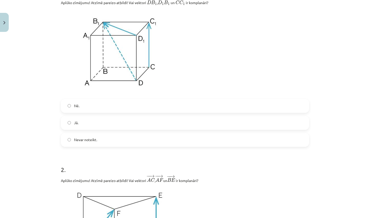
click at [96, 122] on label "Jā." at bounding box center [184, 123] width 247 height 13
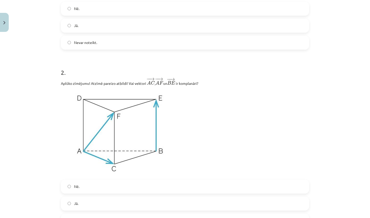
scroll to position [255, 0]
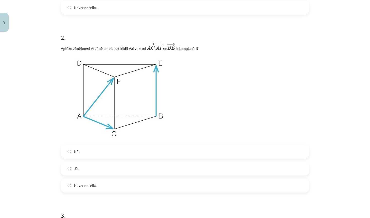
click at [77, 160] on div "Nē. Jā. Nevar noteikt." at bounding box center [185, 169] width 248 height 48
click at [77, 157] on label "Nē." at bounding box center [184, 151] width 247 height 13
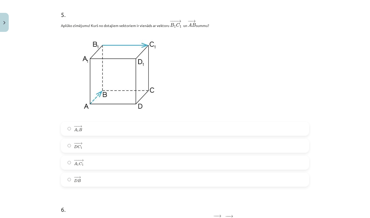
scroll to position [745, 0]
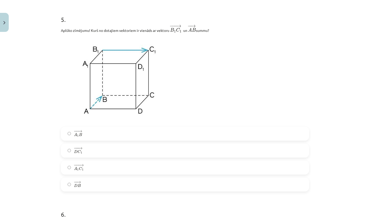
click at [83, 154] on label "− −− → D C 1 D C 1 →" at bounding box center [184, 150] width 247 height 13
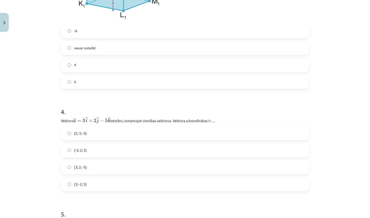
scroll to position [534, 0]
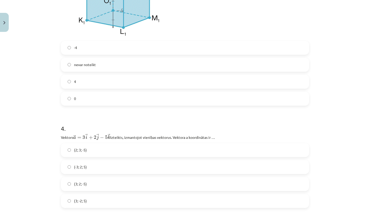
click at [77, 83] on label "4" at bounding box center [184, 81] width 247 height 13
click at [84, 190] on label "(3; 2; -5)" at bounding box center [184, 184] width 247 height 13
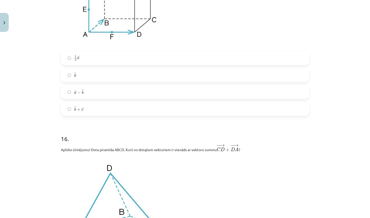
scroll to position [2279, 0]
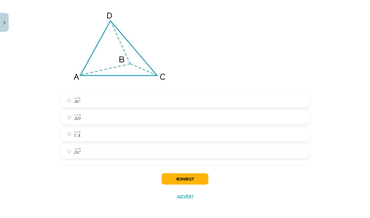
drag, startPoint x: 186, startPoint y: 183, endPoint x: 183, endPoint y: 181, distance: 3.1
click at [186, 183] on button "Iesniegt" at bounding box center [185, 178] width 47 height 11
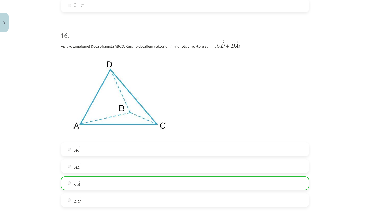
scroll to position [2295, 0]
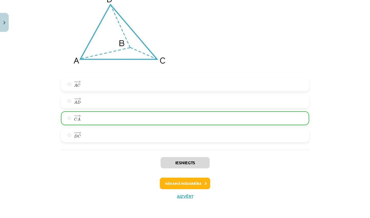
click at [195, 185] on button "Nākamā nodarbība" at bounding box center [185, 184] width 50 height 12
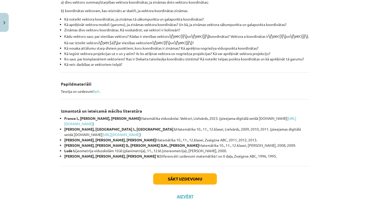
scroll to position [13, 0]
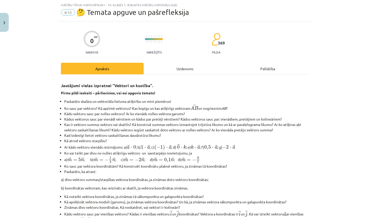
click at [175, 70] on div "Uzdevums" at bounding box center [185, 69] width 83 height 12
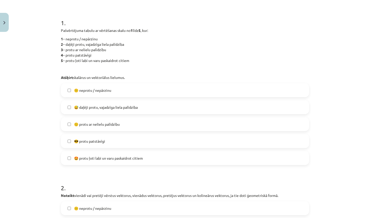
scroll to position [102, 0]
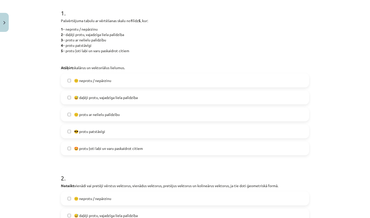
click at [86, 119] on label "🙂 protu ar nelielu palīdzību" at bounding box center [184, 114] width 247 height 13
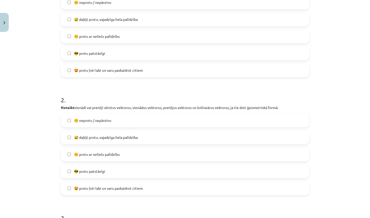
scroll to position [181, 0]
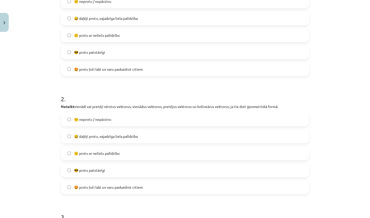
click at [100, 152] on span "🙂 protu ar nelielu palīdzību" at bounding box center [97, 153] width 46 height 5
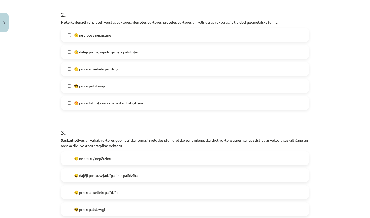
scroll to position [273, 0]
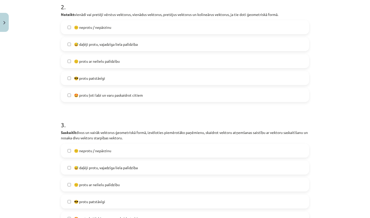
click at [108, 192] on div "😕 neprotu / nepārzinu  😅 daļēji protu, vajadzīga liela palīdzība  🙂 protu ar ne…" at bounding box center [185, 185] width 248 height 82
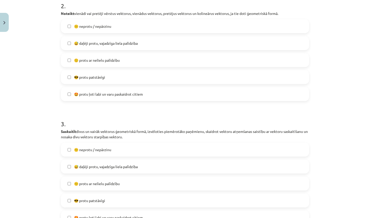
click at [108, 187] on label "🙂 protu ar nelielu palīdzību" at bounding box center [184, 183] width 247 height 13
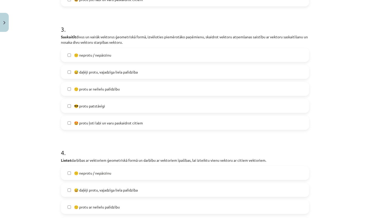
scroll to position [417, 0]
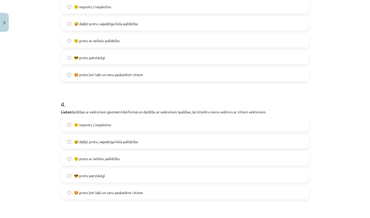
click at [99, 157] on span "🙂 protu ar nelielu palīdzību" at bounding box center [97, 158] width 46 height 5
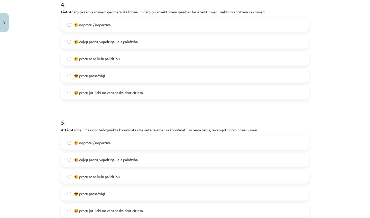
scroll to position [545, 0]
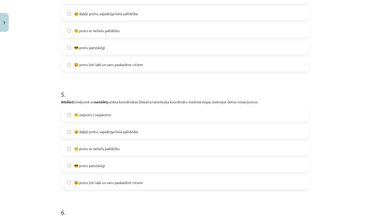
click at [104, 152] on label "🙂 protu ar nelielu palīdzību" at bounding box center [184, 148] width 247 height 13
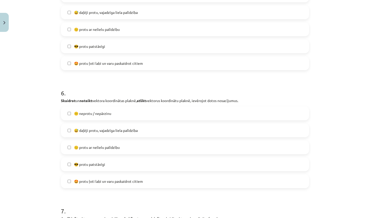
scroll to position [675, 0]
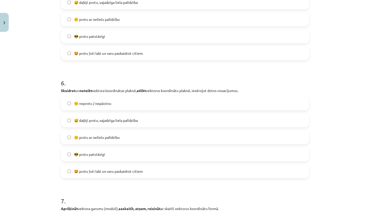
click at [108, 144] on div "😕 neprotu / nepārzinu  😅 daļēji protu, vajadzīga liela palīdzība  🙂 protu ar ne…" at bounding box center [185, 137] width 248 height 82
click at [110, 141] on label "🙂 protu ar nelielu palīdzību" at bounding box center [184, 137] width 247 height 13
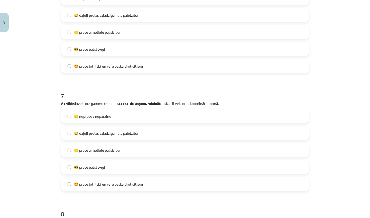
click at [105, 153] on label "🙂 protu ar nelielu palīdzību" at bounding box center [184, 150] width 247 height 13
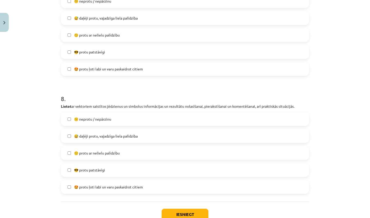
click at [105, 153] on span "🙂 protu ar nelielu palīdzību" at bounding box center [97, 152] width 46 height 5
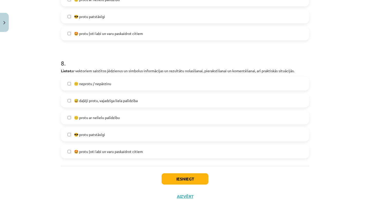
click at [186, 177] on button "Iesniegt" at bounding box center [185, 178] width 47 height 11
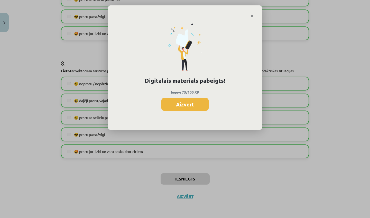
scroll to position [405, 0]
click at [200, 107] on button "Aizvērt" at bounding box center [185, 104] width 47 height 13
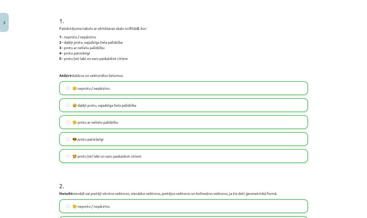
scroll to position [0, 0]
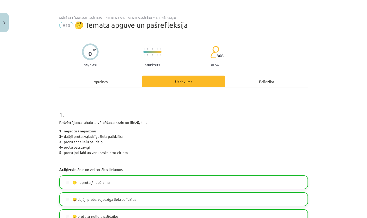
click at [5, 21] on button "Close" at bounding box center [4, 22] width 9 height 19
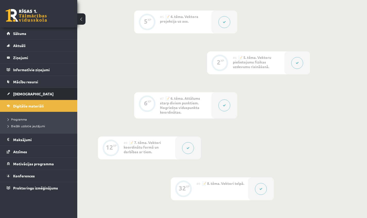
scroll to position [282, 0]
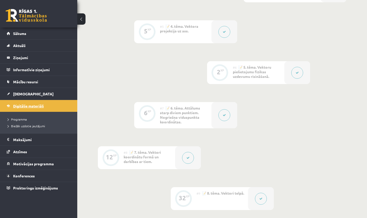
click at [33, 105] on span "Digitālie materiāli" at bounding box center [28, 106] width 31 height 5
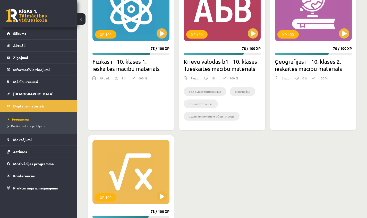
scroll to position [913, 0]
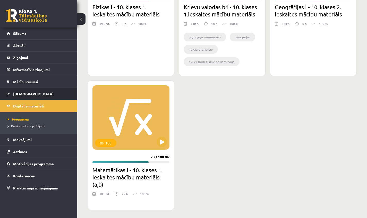
click at [21, 96] on span "[DEMOGRAPHIC_DATA]" at bounding box center [33, 94] width 40 height 5
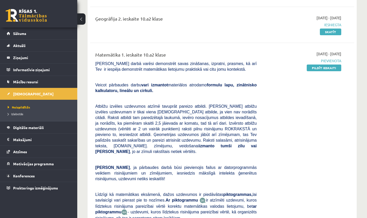
scroll to position [135, 0]
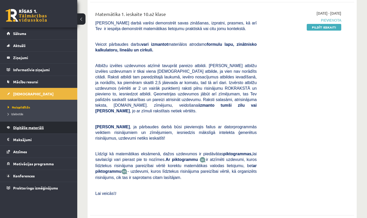
click at [23, 128] on span "Digitālie materiāli" at bounding box center [28, 127] width 31 height 5
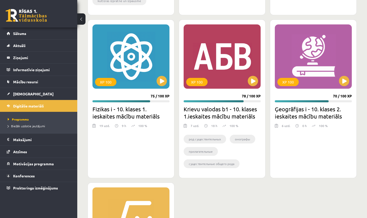
scroll to position [632, 0]
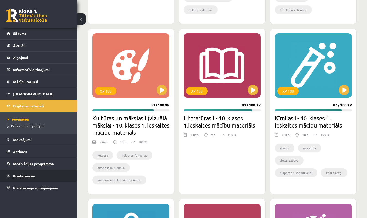
click at [27, 179] on link "Konferences" at bounding box center [39, 176] width 64 height 12
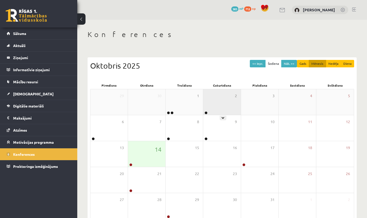
scroll to position [28, 0]
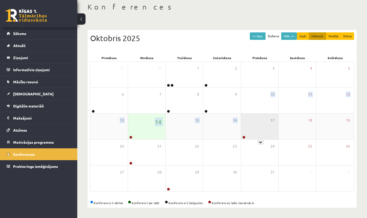
drag, startPoint x: 247, startPoint y: 103, endPoint x: 245, endPoint y: 120, distance: 17.0
click at [245, 120] on div "29 30 1 2 3 4 5 6 7 8 9 10 11 12 13 14 15 16 17 18 19 20 21 22 23 24 25 26 27 2…" at bounding box center [222, 126] width 264 height 130
click at [246, 129] on div "17" at bounding box center [259, 127] width 37 height 26
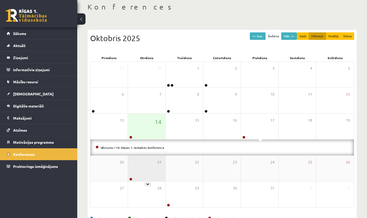
click at [141, 172] on div "21" at bounding box center [146, 169] width 37 height 26
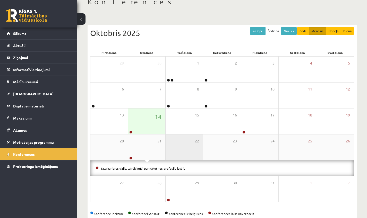
scroll to position [43, 0]
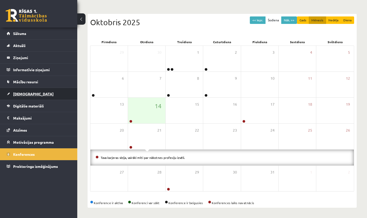
click at [13, 92] on link "[DEMOGRAPHIC_DATA]" at bounding box center [39, 94] width 64 height 12
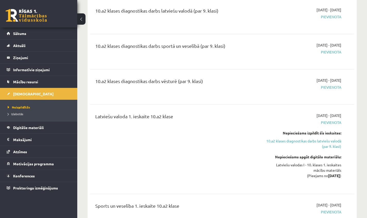
scroll to position [402, 0]
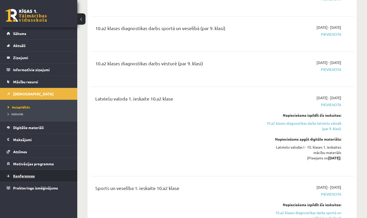
click at [30, 179] on link "Konferences" at bounding box center [39, 176] width 64 height 12
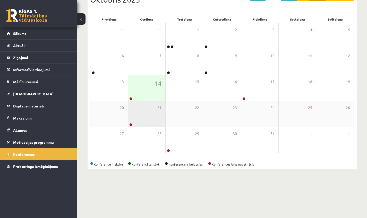
scroll to position [28, 0]
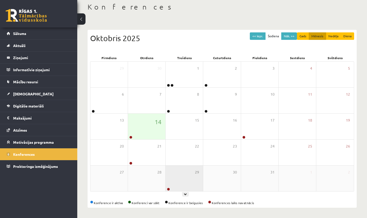
click at [172, 176] on div "29" at bounding box center [183, 179] width 37 height 26
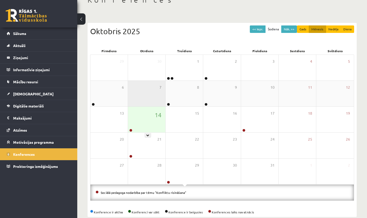
scroll to position [33, 0]
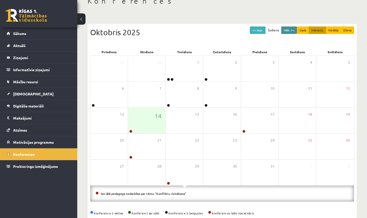
click at [288, 33] on button "Nāk. >>" at bounding box center [289, 29] width 16 height 7
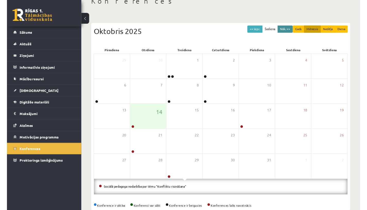
scroll to position [28, 0]
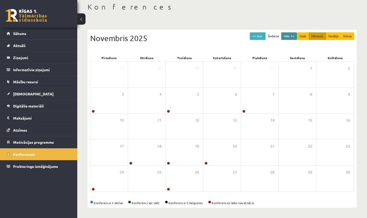
click at [287, 36] on button "Nāk. >>" at bounding box center [289, 35] width 16 height 7
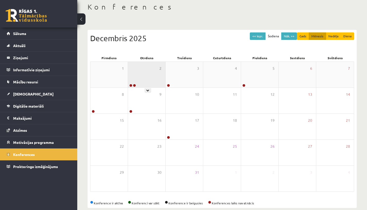
click at [146, 85] on div "2" at bounding box center [146, 75] width 37 height 26
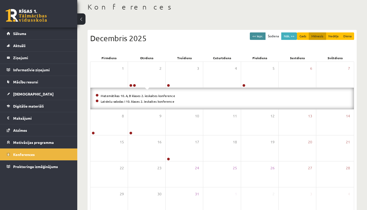
click at [255, 32] on button "<< Iepr." at bounding box center [258, 35] width 16 height 7
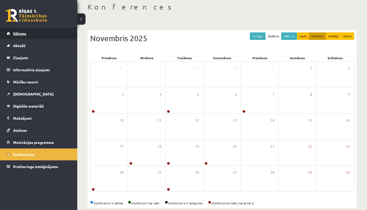
click at [41, 28] on link "Sākums" at bounding box center [39, 34] width 64 height 12
